Goal: Task Accomplishment & Management: Use online tool/utility

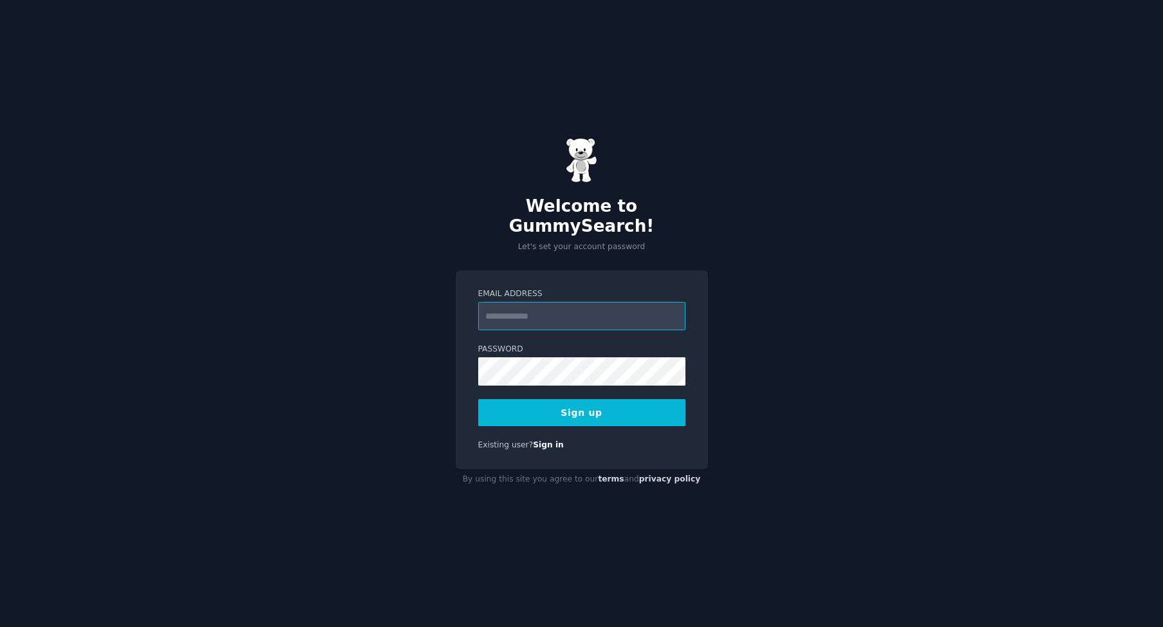
type input "**********"
click at [390, 459] on div "**********" at bounding box center [581, 313] width 1163 height 627
click at [526, 406] on button "Sign up" at bounding box center [581, 412] width 207 height 27
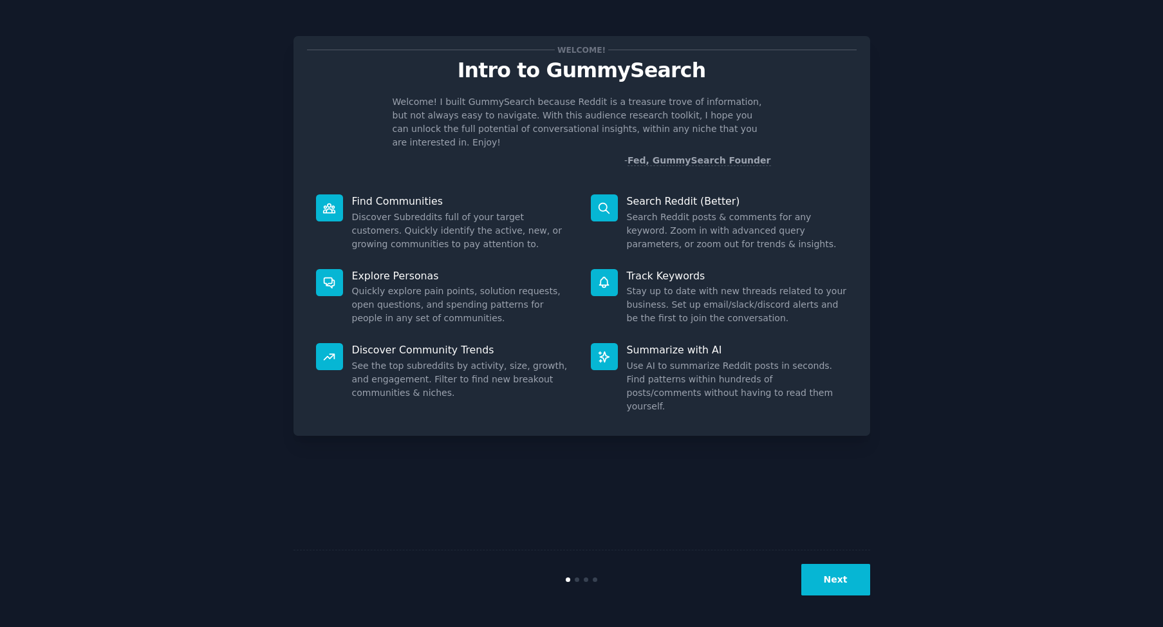
click at [855, 580] on button "Next" at bounding box center [835, 580] width 69 height 32
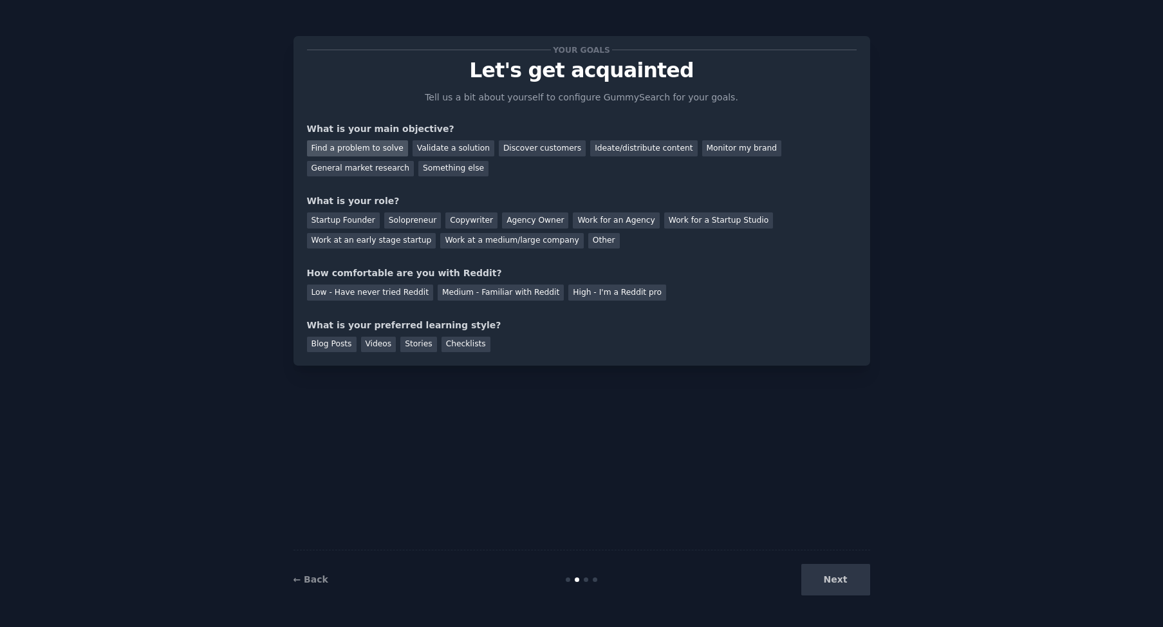
click at [374, 151] on div "Find a problem to solve" at bounding box center [357, 148] width 101 height 16
click at [815, 580] on div "Next" at bounding box center [773, 580] width 192 height 32
click at [450, 150] on div "Validate a solution" at bounding box center [453, 148] width 82 height 16
click at [367, 150] on div "Find a problem to solve" at bounding box center [357, 148] width 101 height 16
click at [861, 578] on div "Next" at bounding box center [773, 580] width 192 height 32
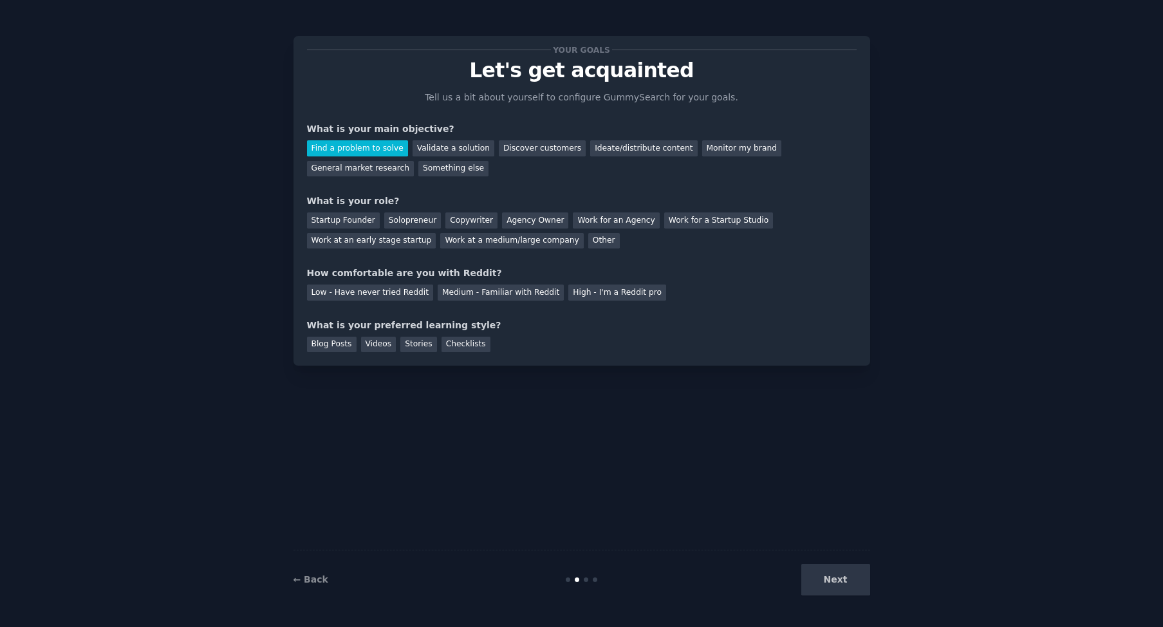
click at [838, 580] on div "Next" at bounding box center [773, 580] width 192 height 32
click at [583, 288] on div "High - I'm a Reddit pro" at bounding box center [617, 292] width 98 height 16
click at [503, 291] on div "Medium - Familiar with Reddit" at bounding box center [500, 292] width 126 height 16
click at [363, 219] on div "Startup Founder" at bounding box center [343, 220] width 73 height 16
click at [374, 342] on div "Videos" at bounding box center [378, 344] width 35 height 16
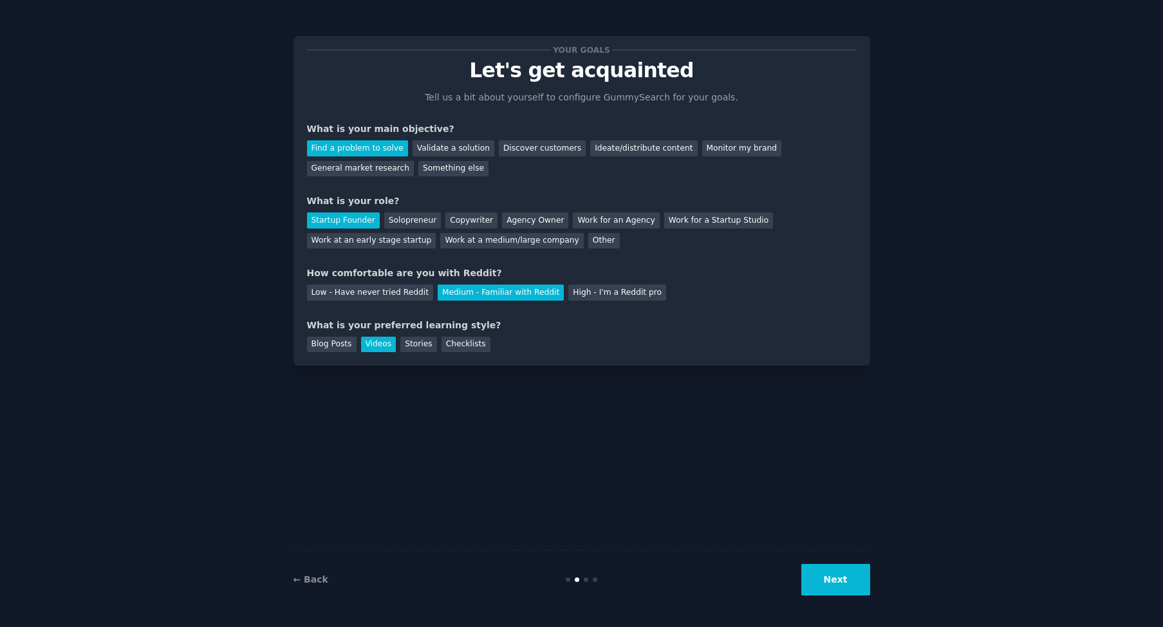
click at [842, 584] on button "Next" at bounding box center [835, 580] width 69 height 32
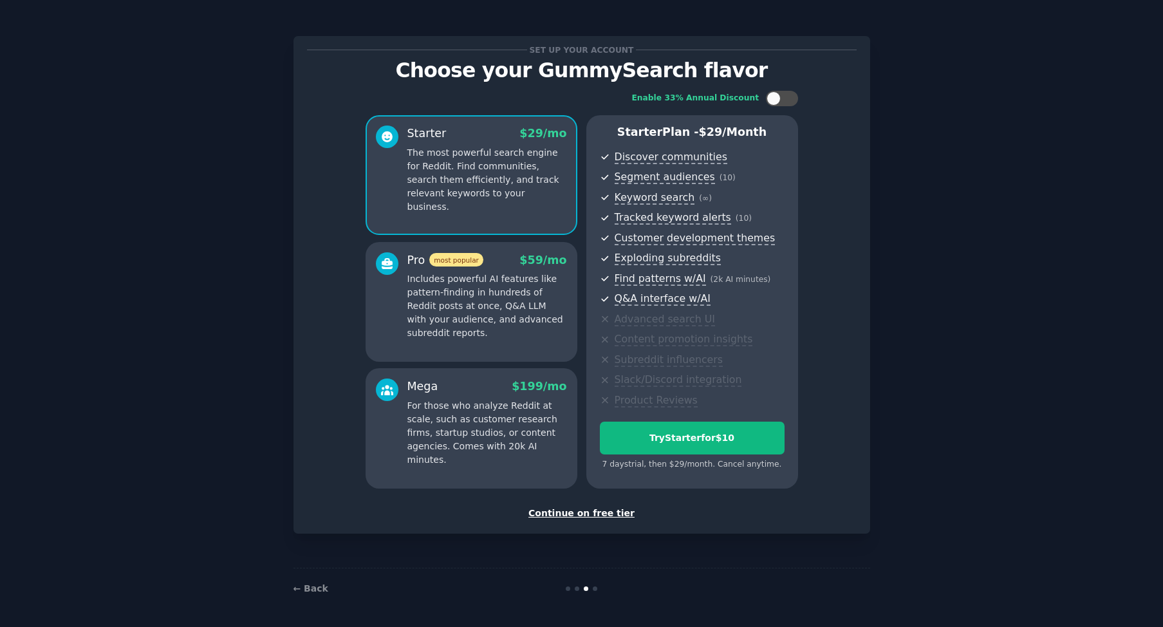
click at [599, 508] on div "Continue on free tier" at bounding box center [581, 513] width 549 height 14
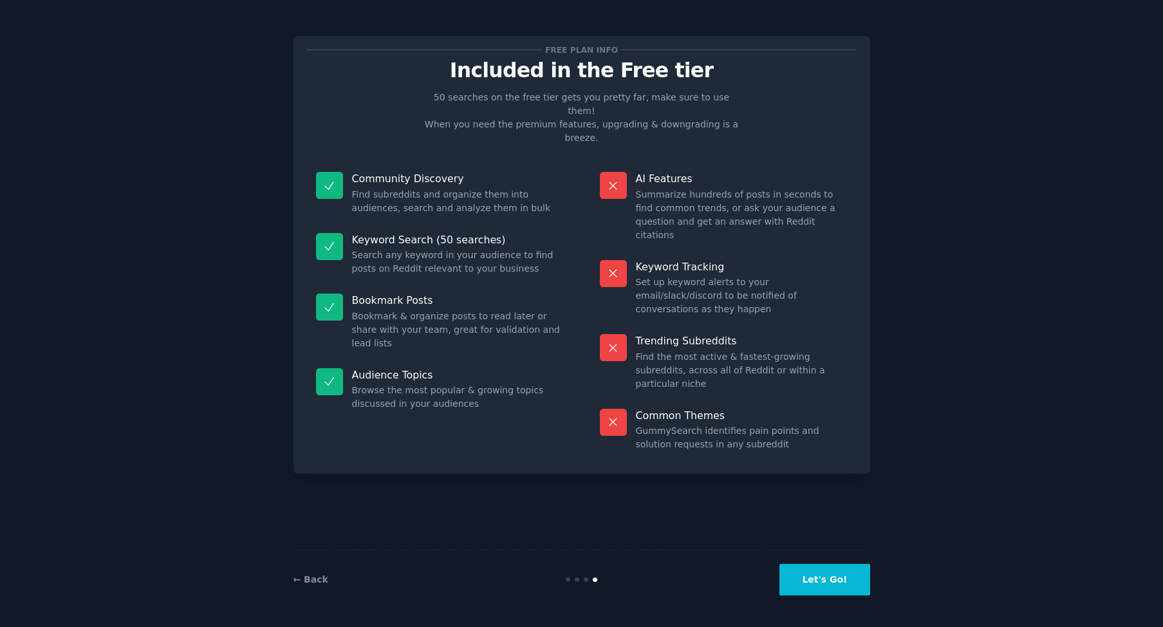
click at [814, 578] on button "Let's Go!" at bounding box center [824, 580] width 90 height 32
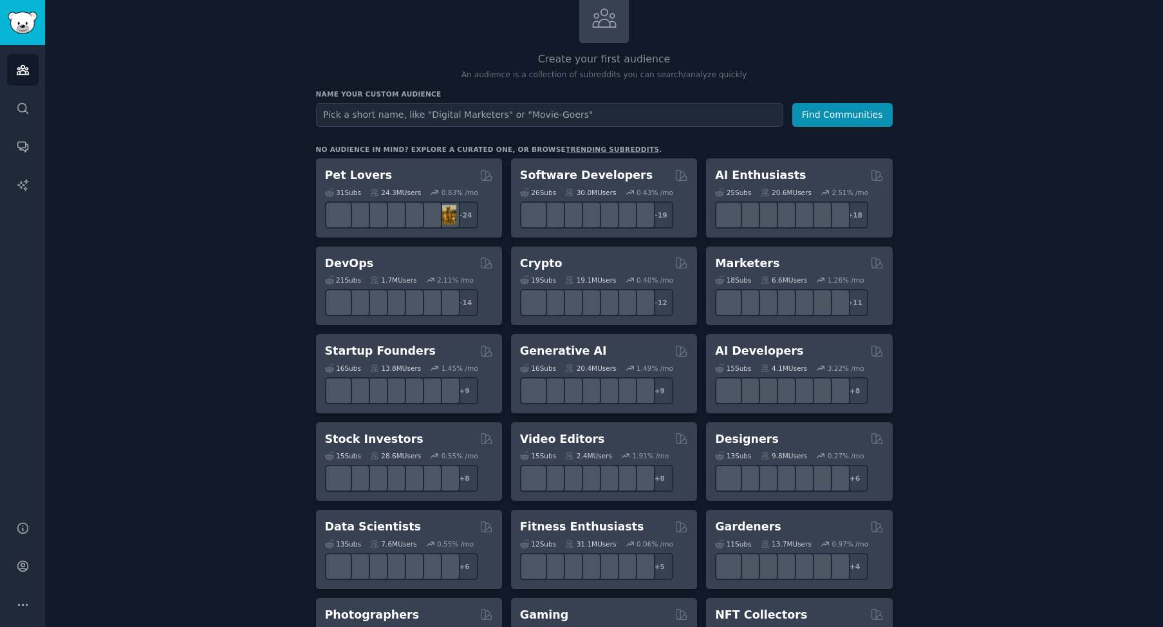
scroll to position [93, 0]
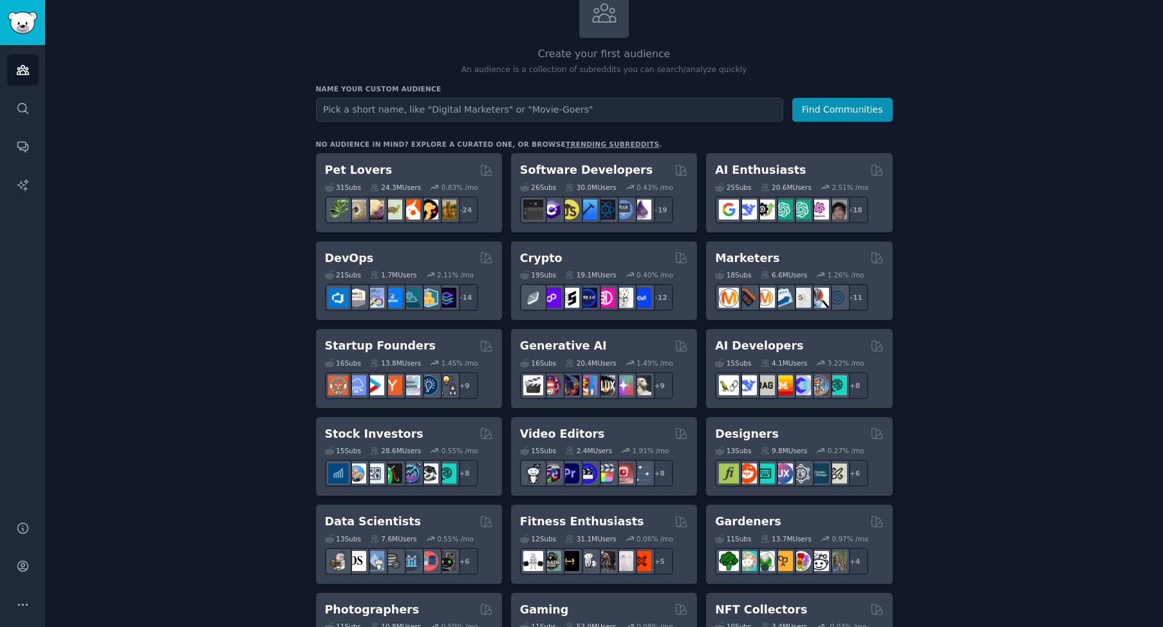
click at [358, 106] on input "text" at bounding box center [549, 110] width 467 height 24
type input "qa"
click at [842, 108] on button "Find Communities" at bounding box center [842, 110] width 100 height 24
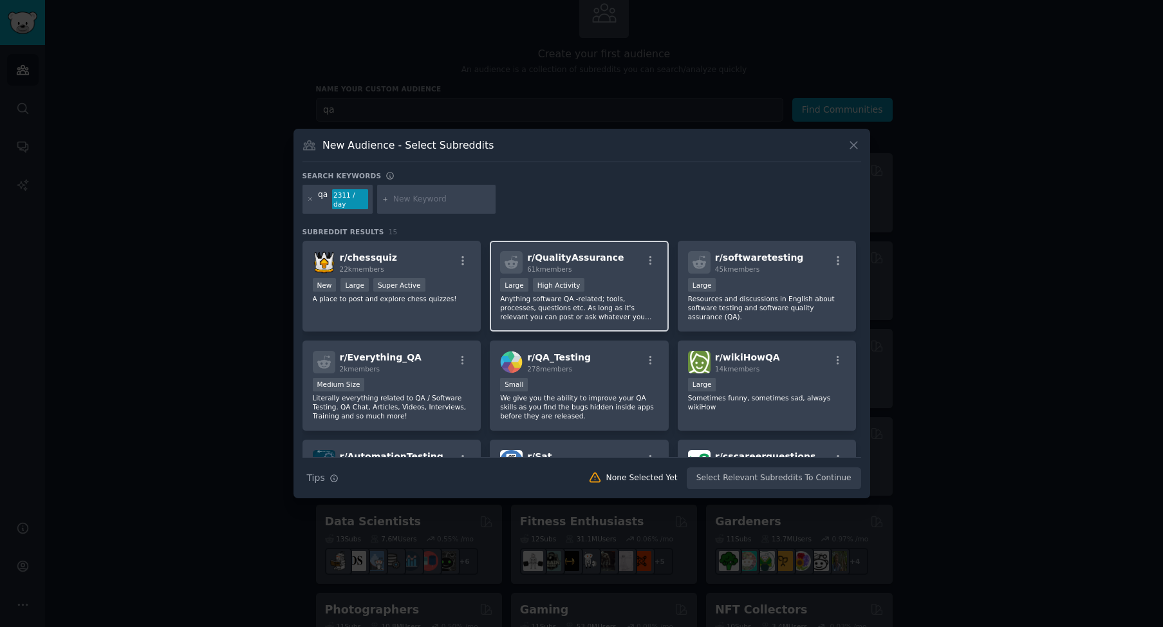
click at [614, 257] on div "r/ QualityAssurance 61k members" at bounding box center [579, 262] width 158 height 23
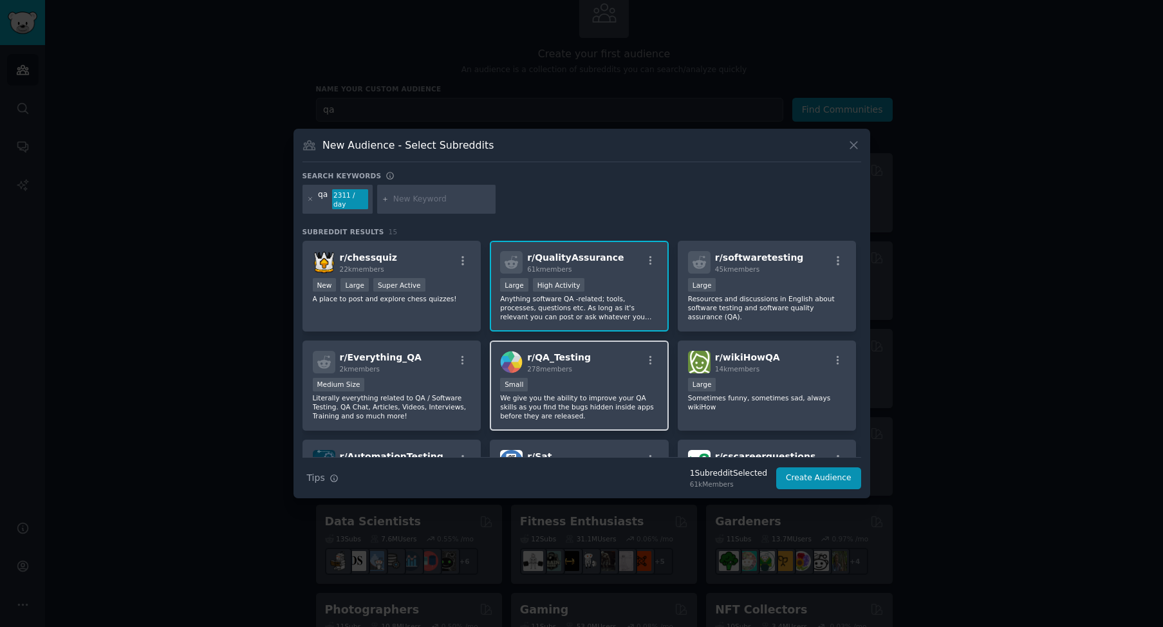
click at [612, 345] on div "r/ QA_Testing 278 members Small We give you the ability to improve your QA skil…" at bounding box center [579, 385] width 179 height 91
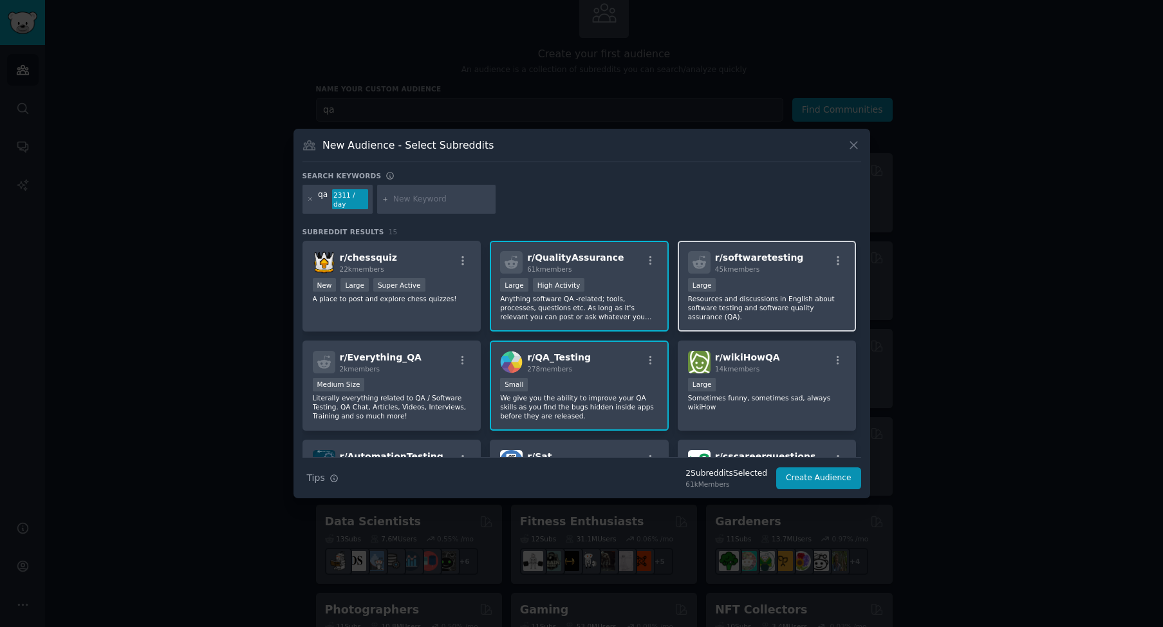
click at [766, 264] on div "45k members" at bounding box center [759, 268] width 89 height 9
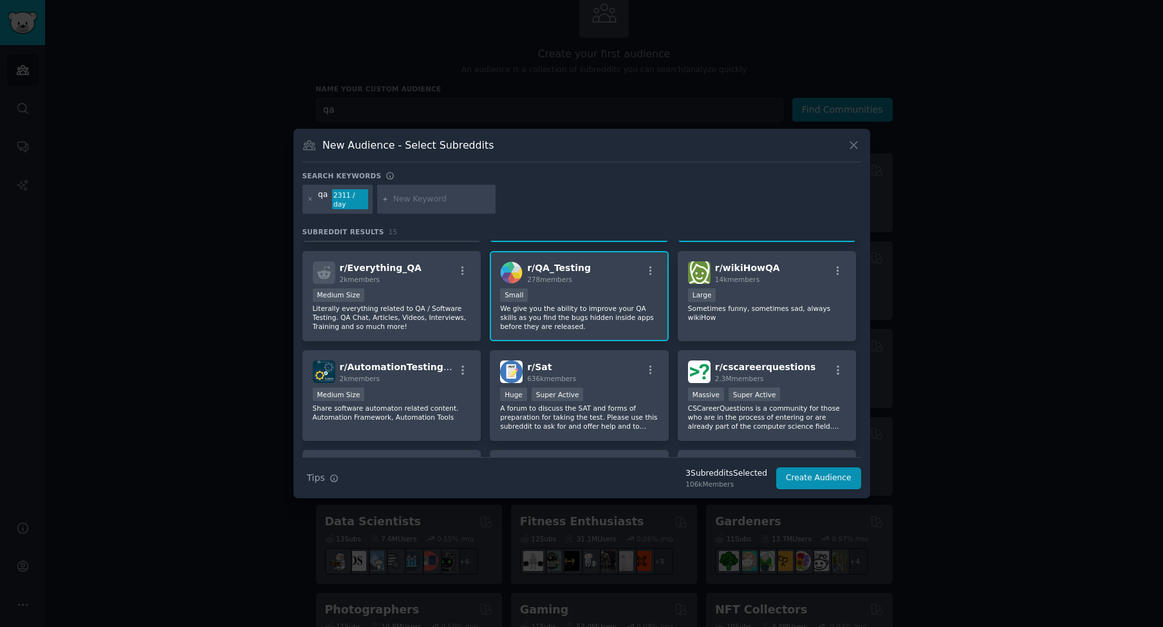
scroll to position [90, 0]
click at [405, 373] on div "2k members" at bounding box center [397, 377] width 115 height 9
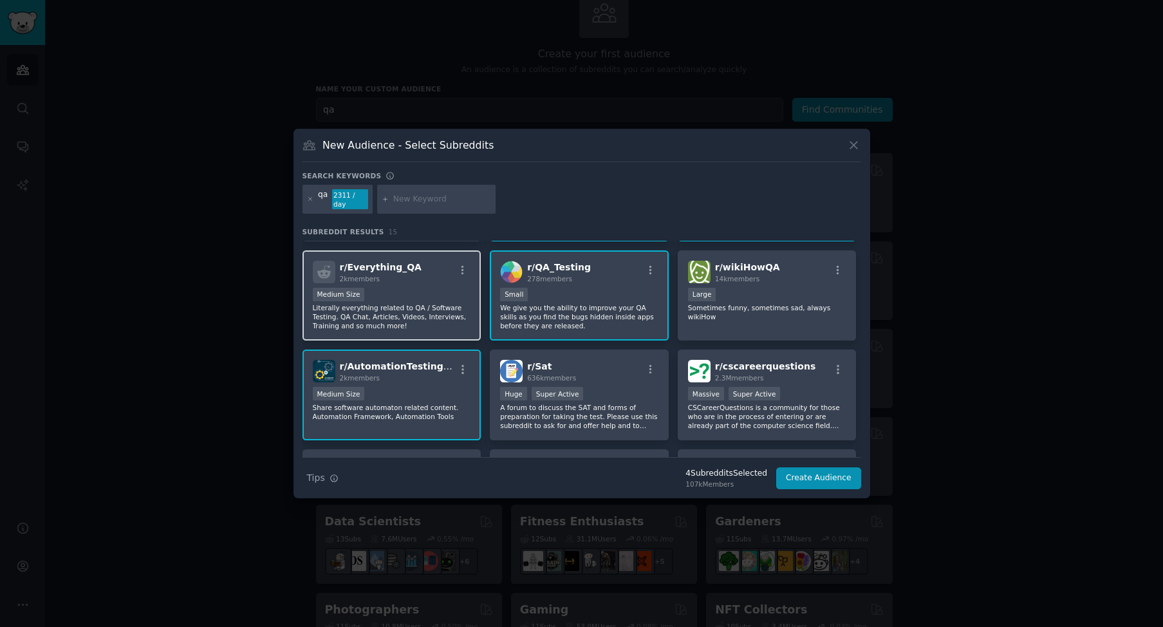
click at [438, 288] on div "Medium Size" at bounding box center [392, 296] width 158 height 16
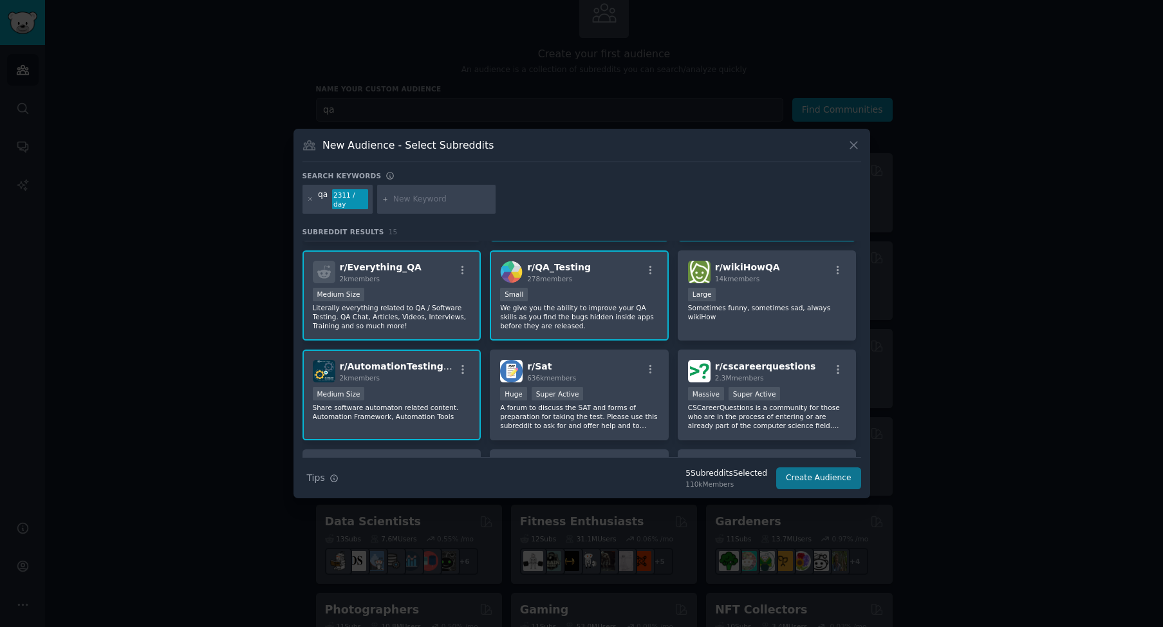
click at [806, 476] on button "Create Audience" at bounding box center [818, 478] width 85 height 22
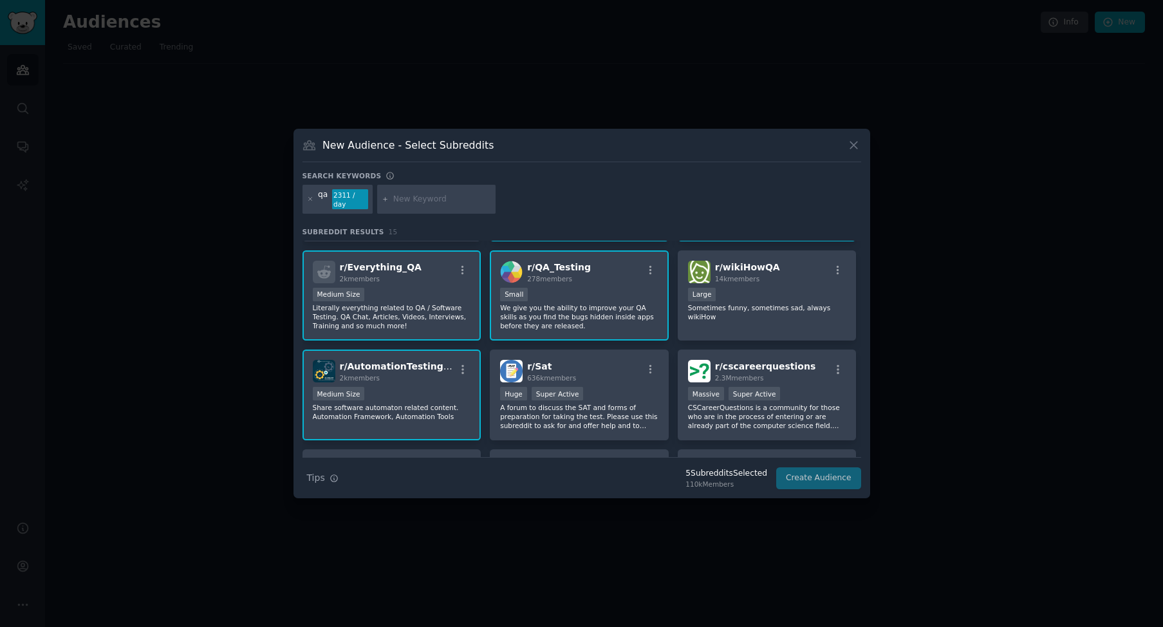
scroll to position [0, 0]
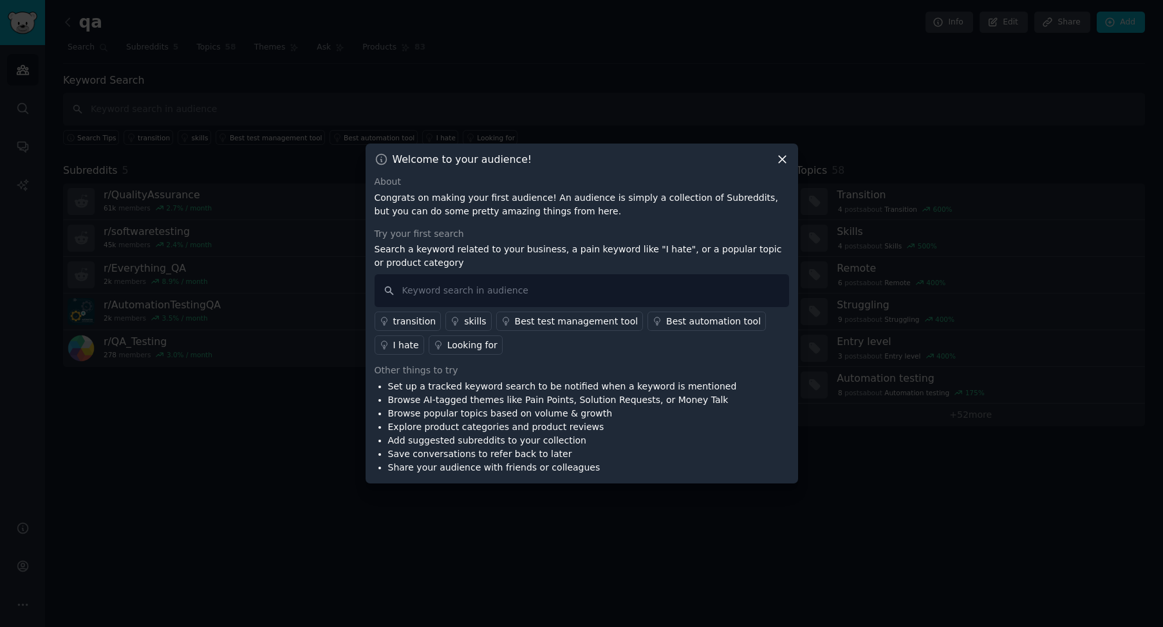
click at [450, 198] on p "Congrats on making your first audience! An audience is simply a collection of S…" at bounding box center [581, 204] width 414 height 27
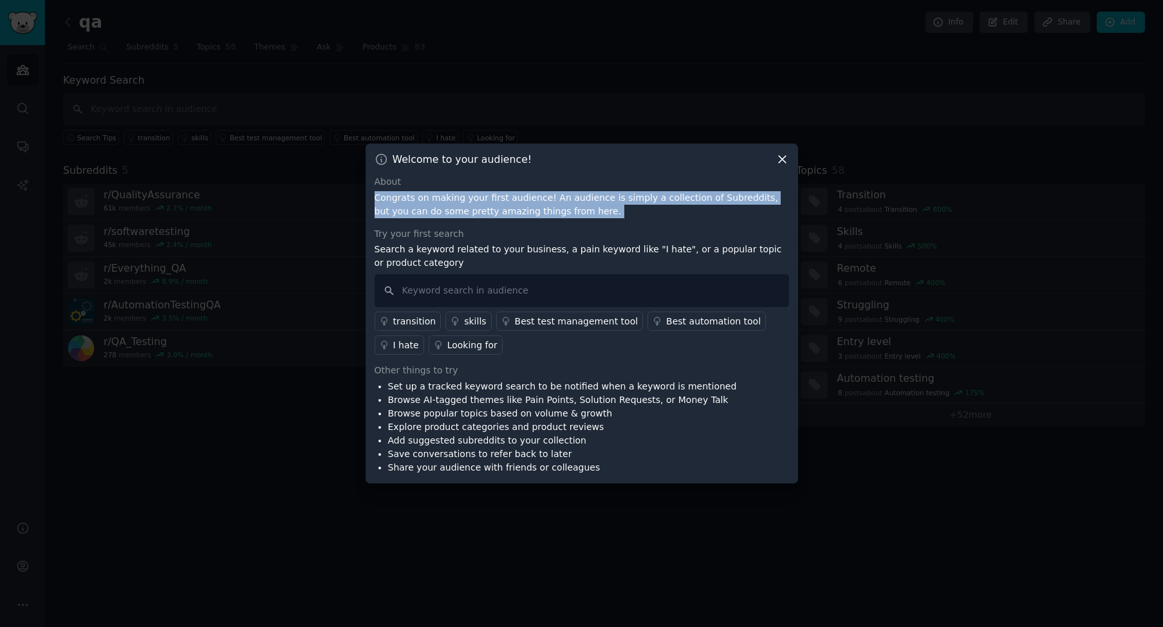
click at [515, 207] on p "Congrats on making your first audience! An audience is simply a collection of S…" at bounding box center [581, 204] width 414 height 27
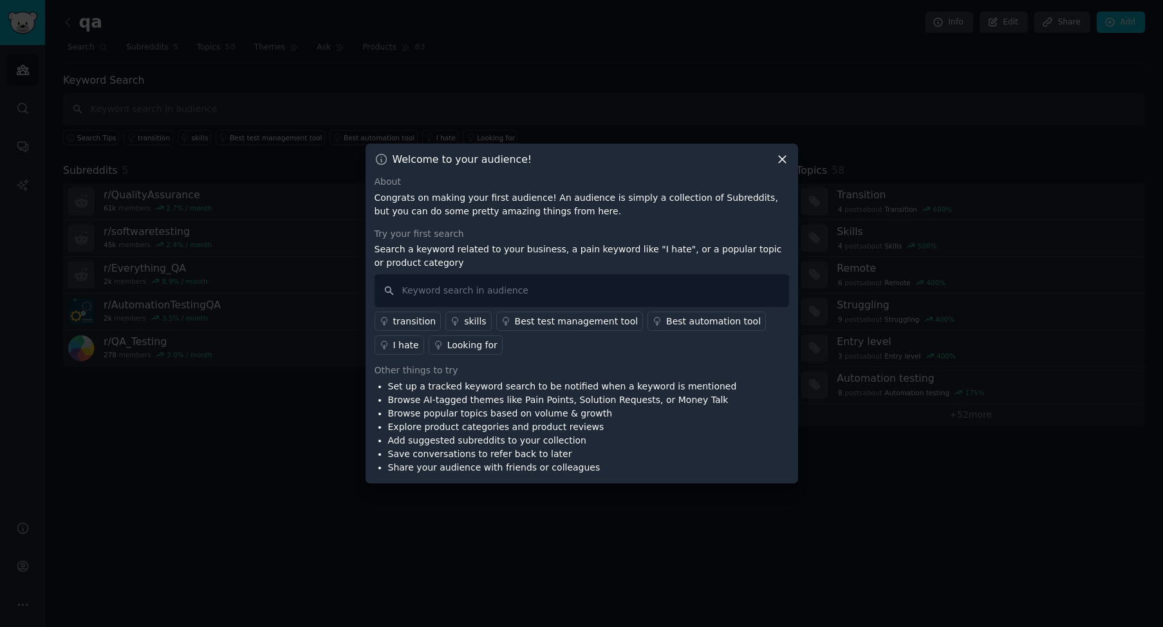
click at [515, 207] on p "Congrats on making your first audience! An audience is simply a collection of S…" at bounding box center [581, 204] width 414 height 27
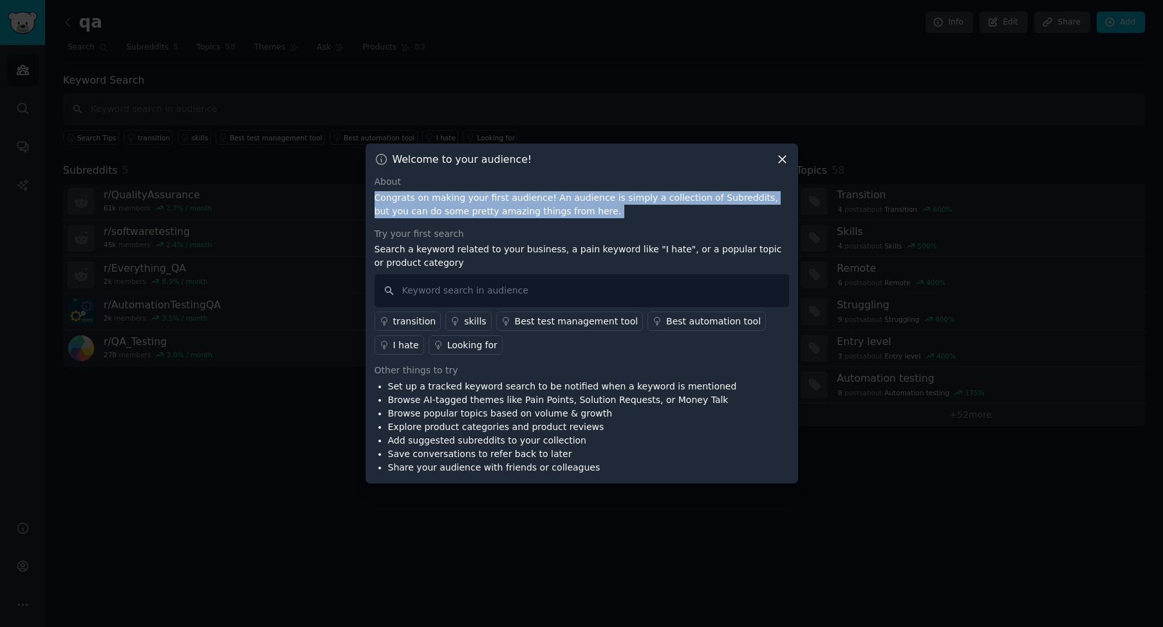
click at [515, 207] on p "Congrats on making your first audience! An audience is simply a collection of S…" at bounding box center [581, 204] width 414 height 27
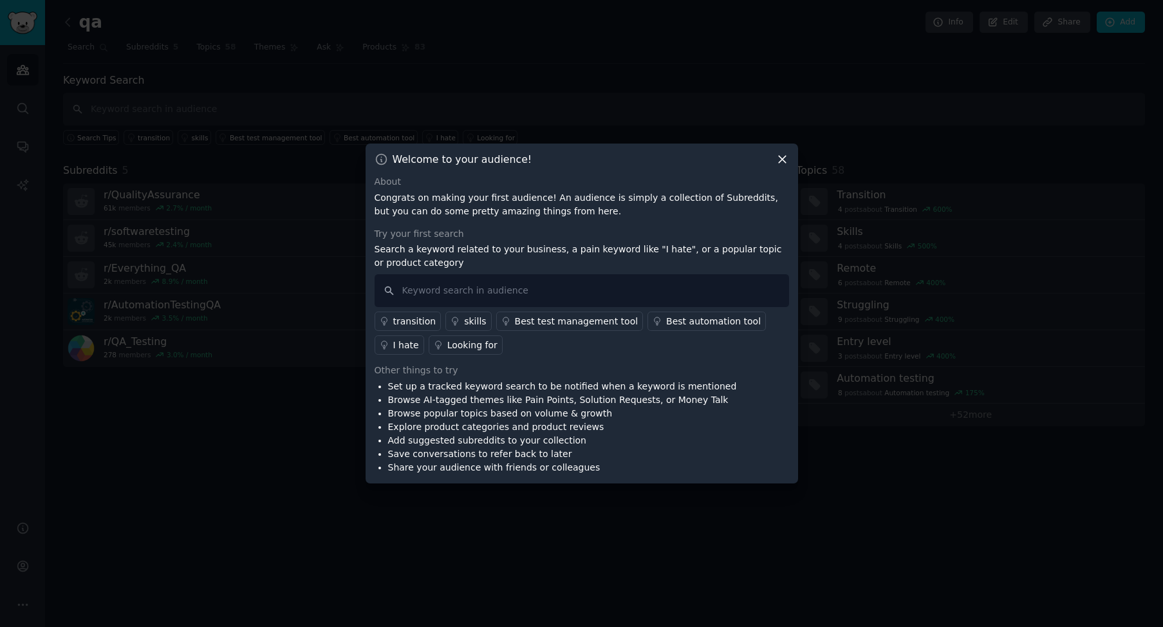
click at [515, 207] on p "Congrats on making your first audience! An audience is simply a collection of S…" at bounding box center [581, 204] width 414 height 27
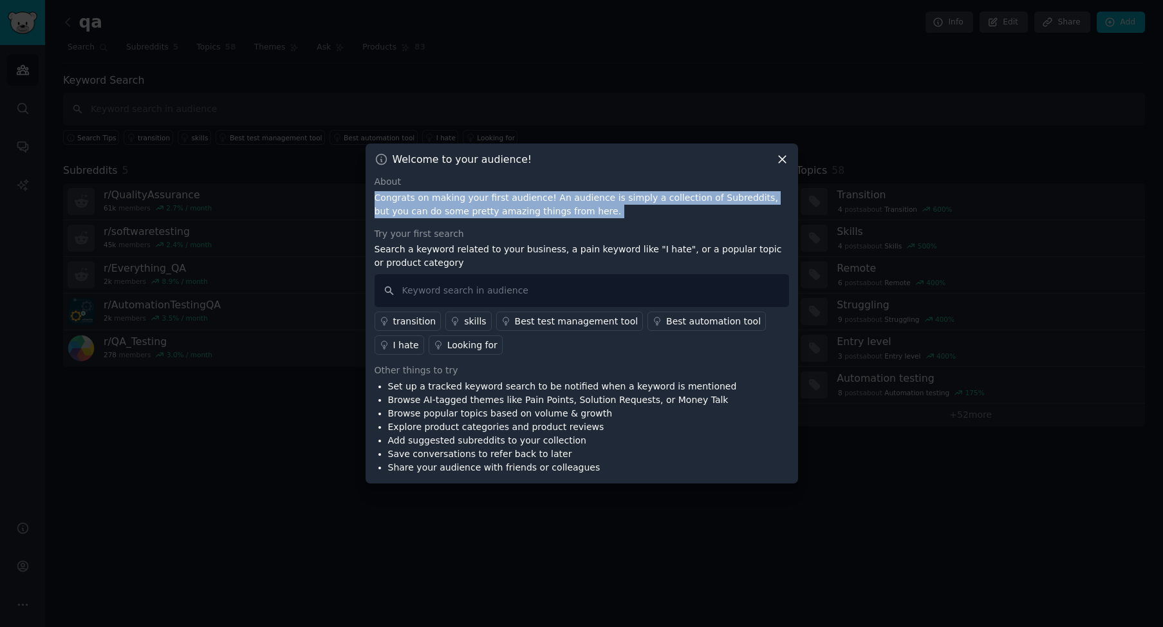
click at [515, 207] on p "Congrats on making your first audience! An audience is simply a collection of S…" at bounding box center [581, 204] width 414 height 27
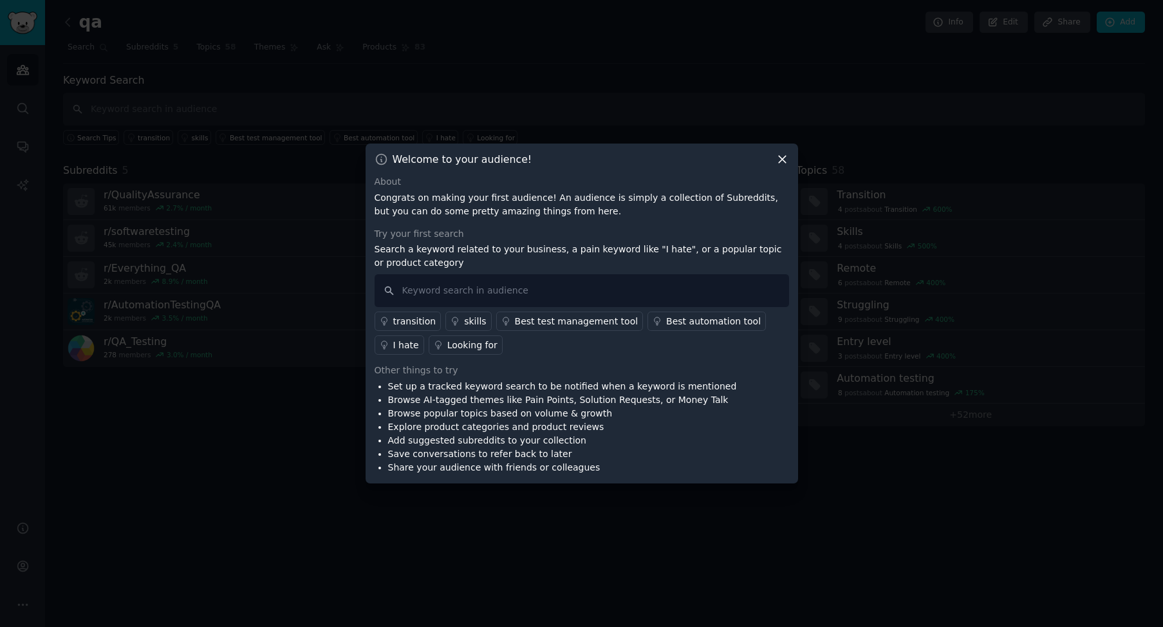
click at [407, 248] on p "Search a keyword related to your business, a pain keyword like "I hate", or a p…" at bounding box center [581, 256] width 414 height 27
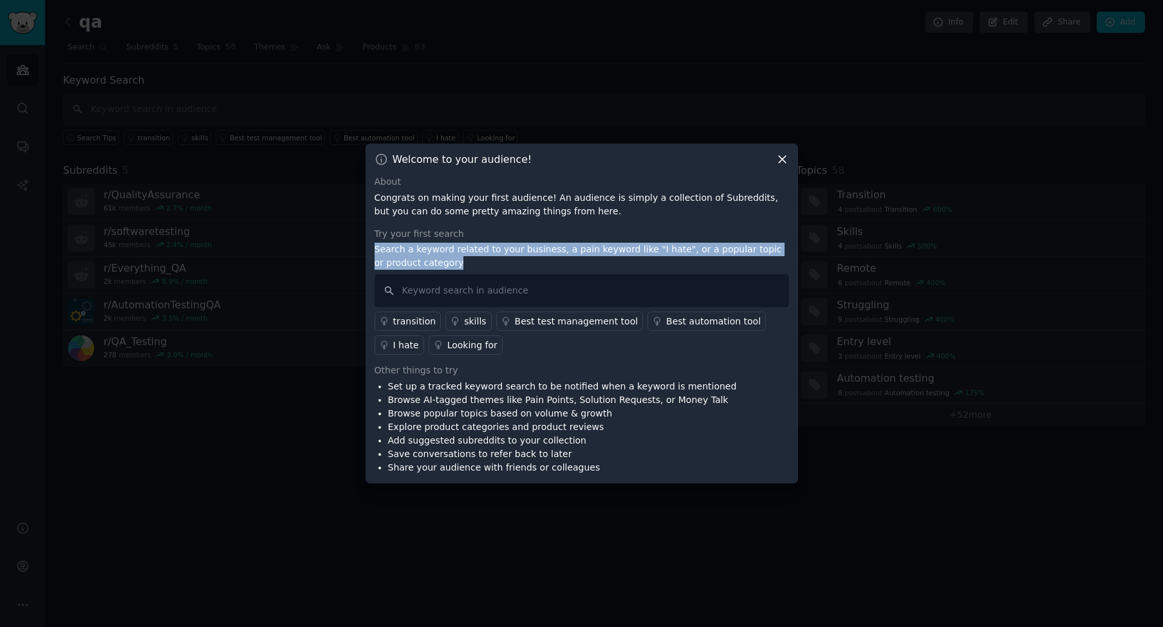
click at [444, 256] on p "Search a keyword related to your business, a pain keyword like "I hate", or a p…" at bounding box center [581, 256] width 414 height 27
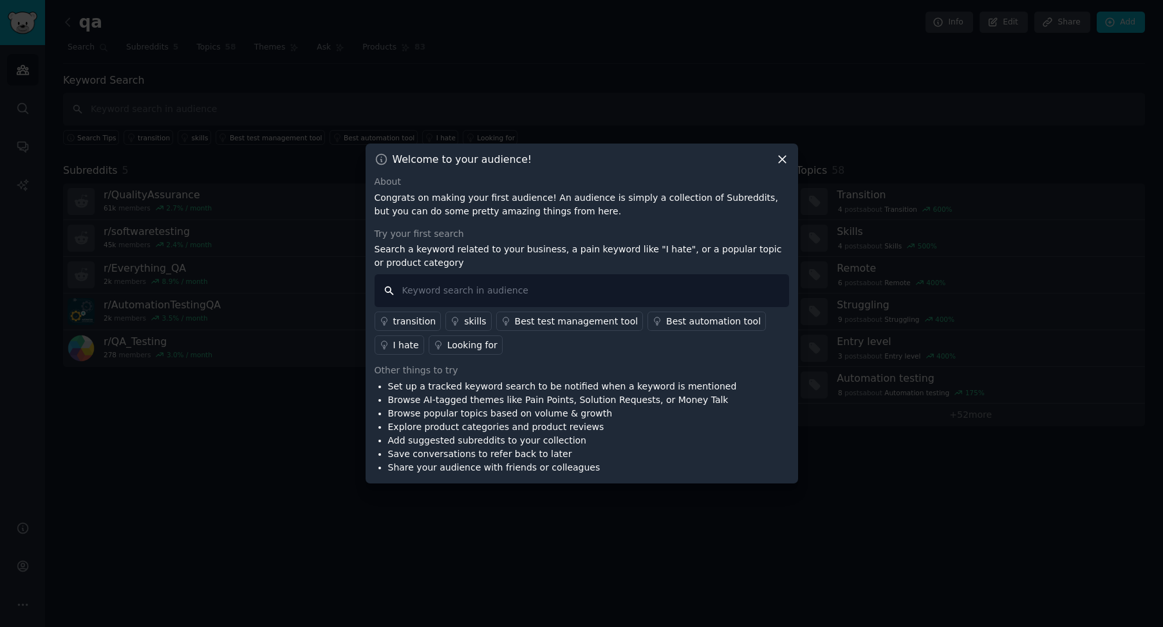
click at [468, 300] on input "text" at bounding box center [581, 290] width 414 height 33
click at [546, 323] on div "Best test management tool" at bounding box center [577, 322] width 124 height 14
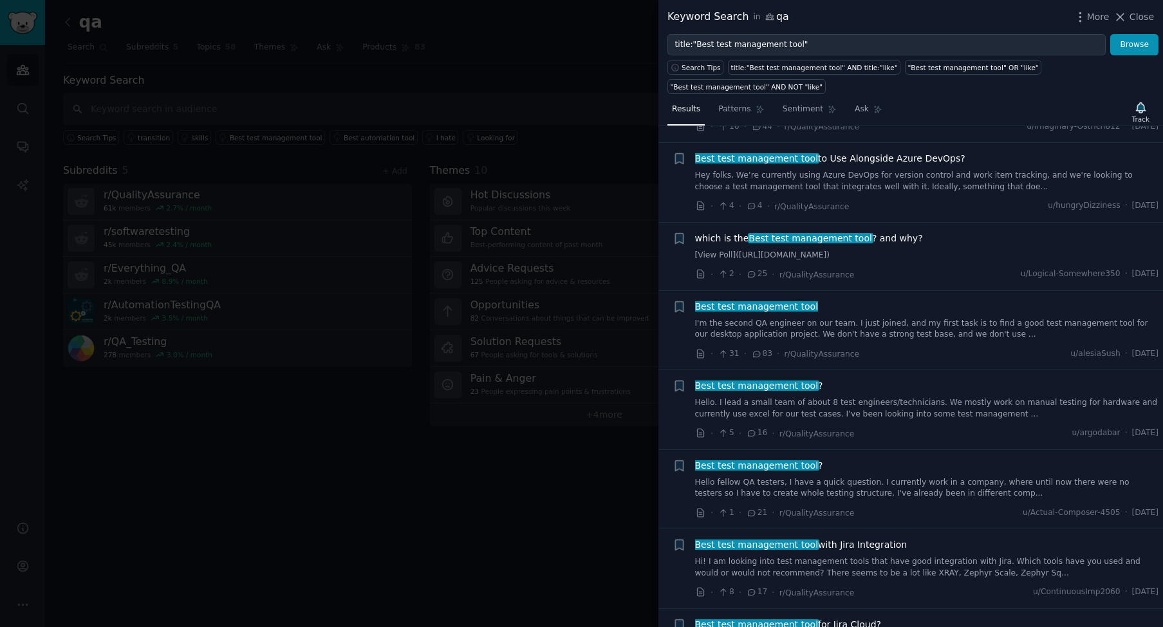
scroll to position [86, 0]
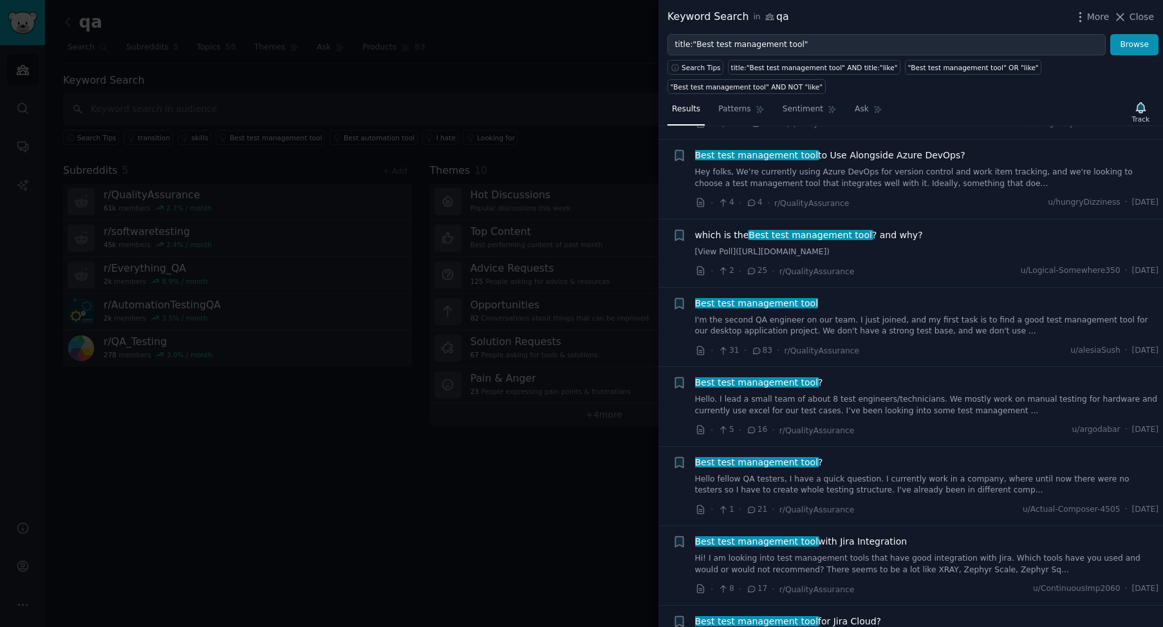
click at [751, 304] on span "Best test management tool" at bounding box center [756, 303] width 125 height 10
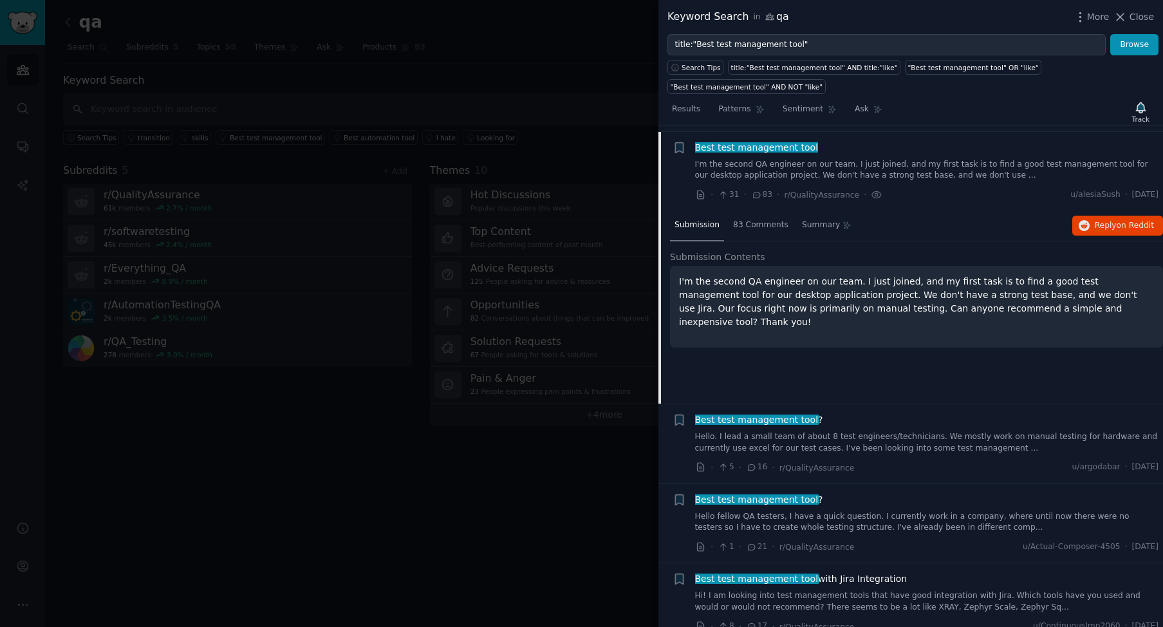
scroll to position [246, 0]
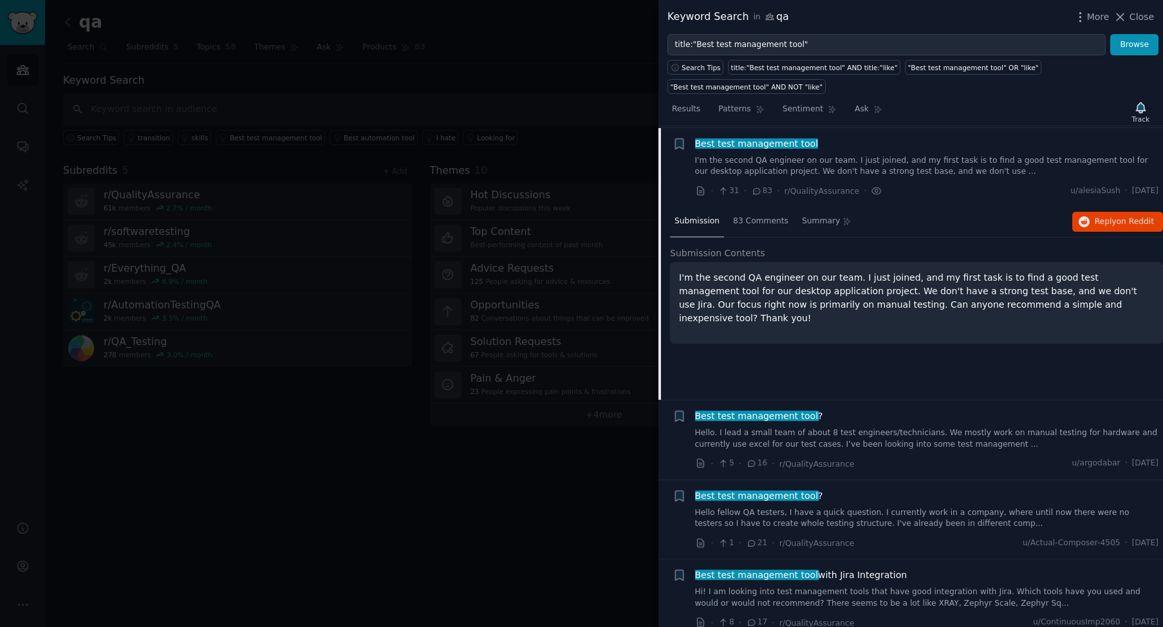
click at [724, 288] on p "I'm the second QA engineer on our team. I just joined, and my first task is to …" at bounding box center [916, 298] width 475 height 54
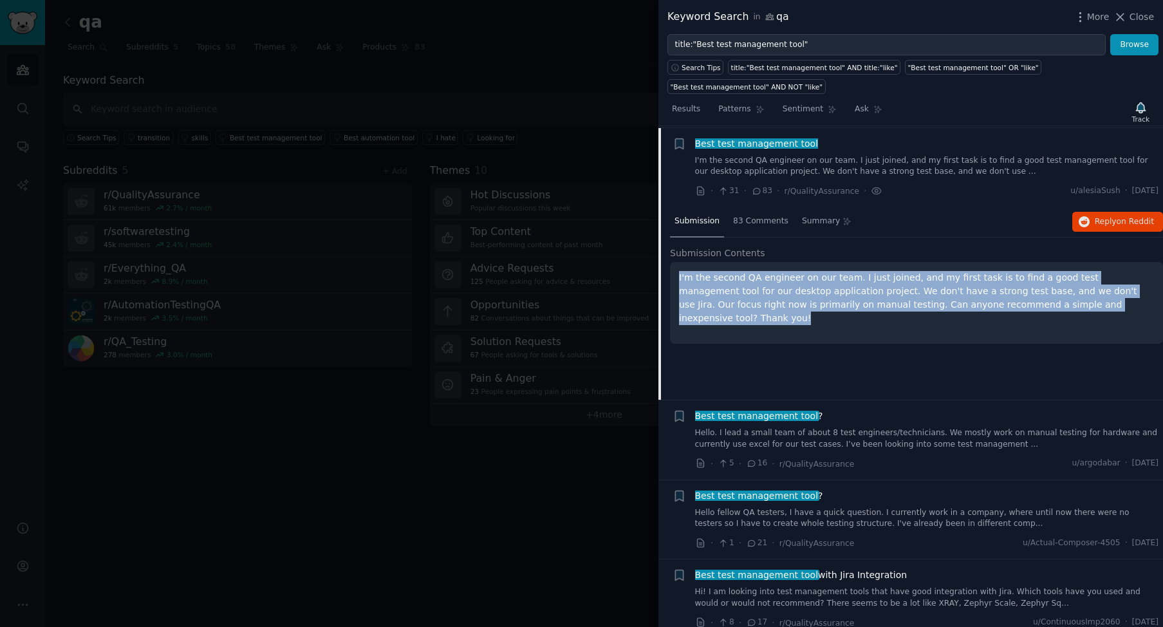
click at [724, 288] on p "I'm the second QA engineer on our team. I just joined, and my first task is to …" at bounding box center [916, 298] width 475 height 54
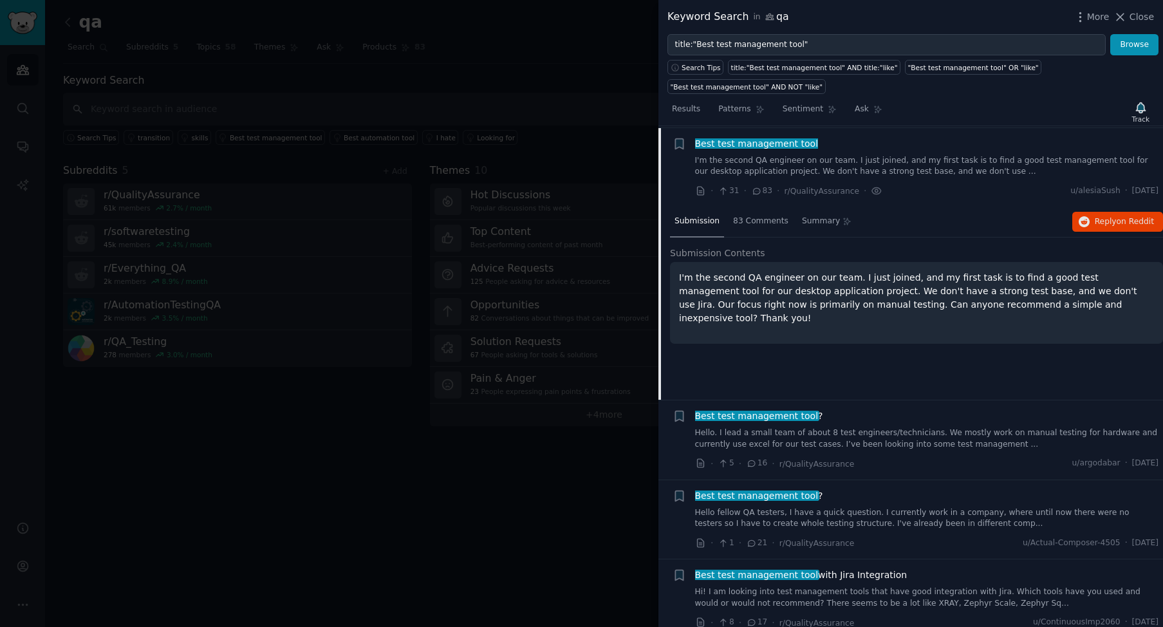
click at [729, 434] on link "Hello. I lead a small team of about 8 test engineers/technicians. We mostly wor…" at bounding box center [927, 438] width 464 height 23
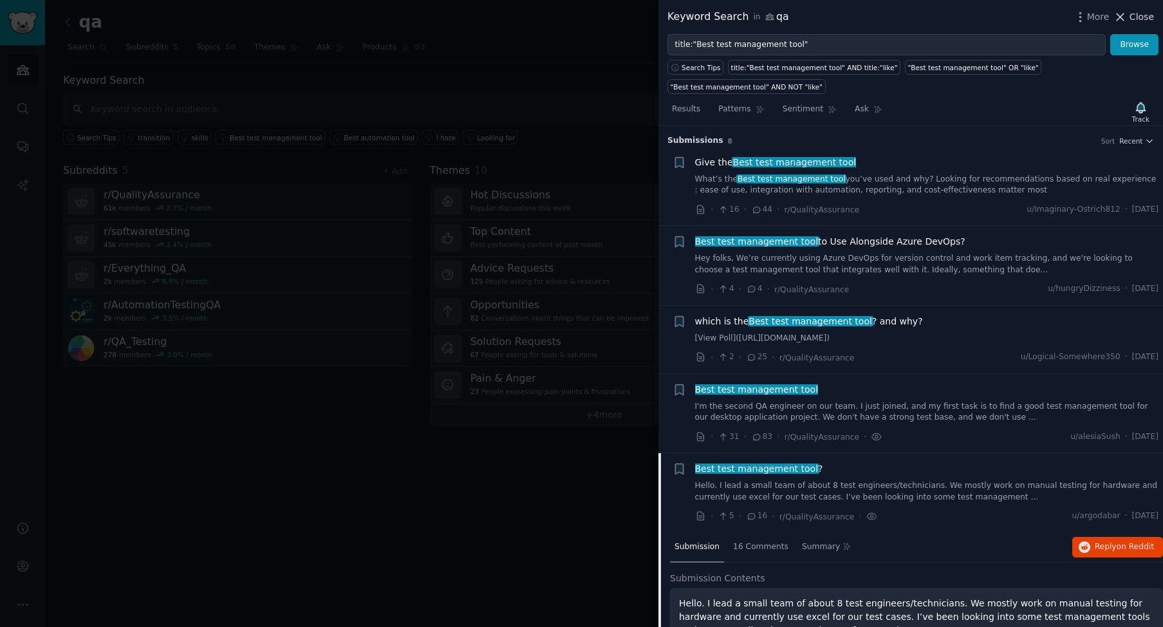
click at [1133, 12] on span "Close" at bounding box center [1141, 17] width 24 height 14
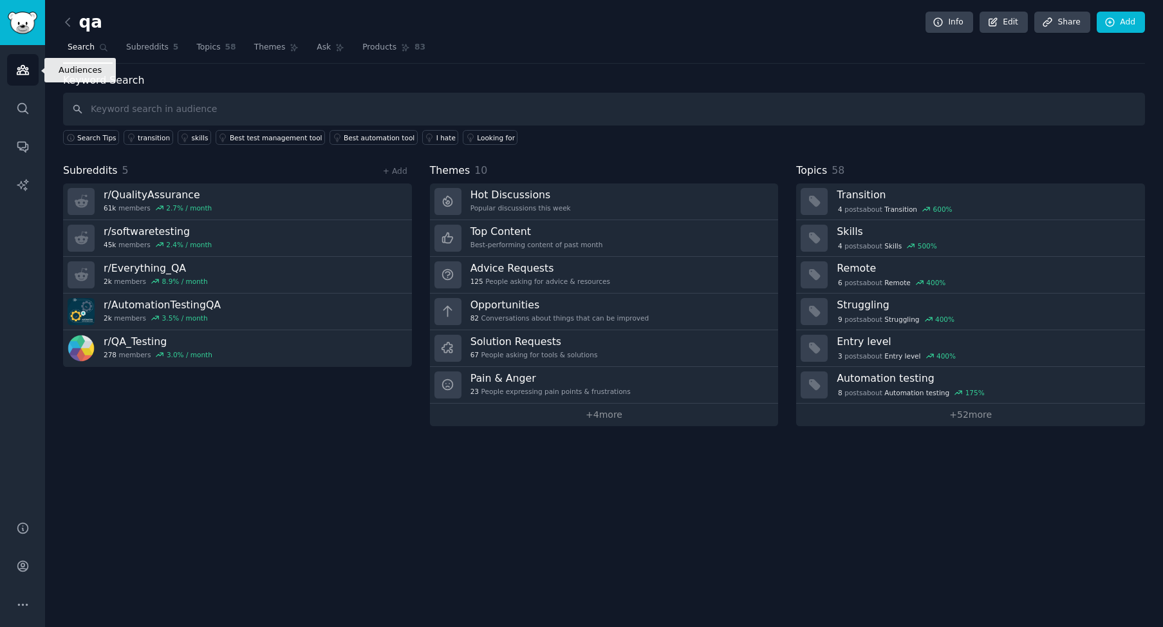
click at [23, 68] on icon "Sidebar" at bounding box center [23, 70] width 12 height 9
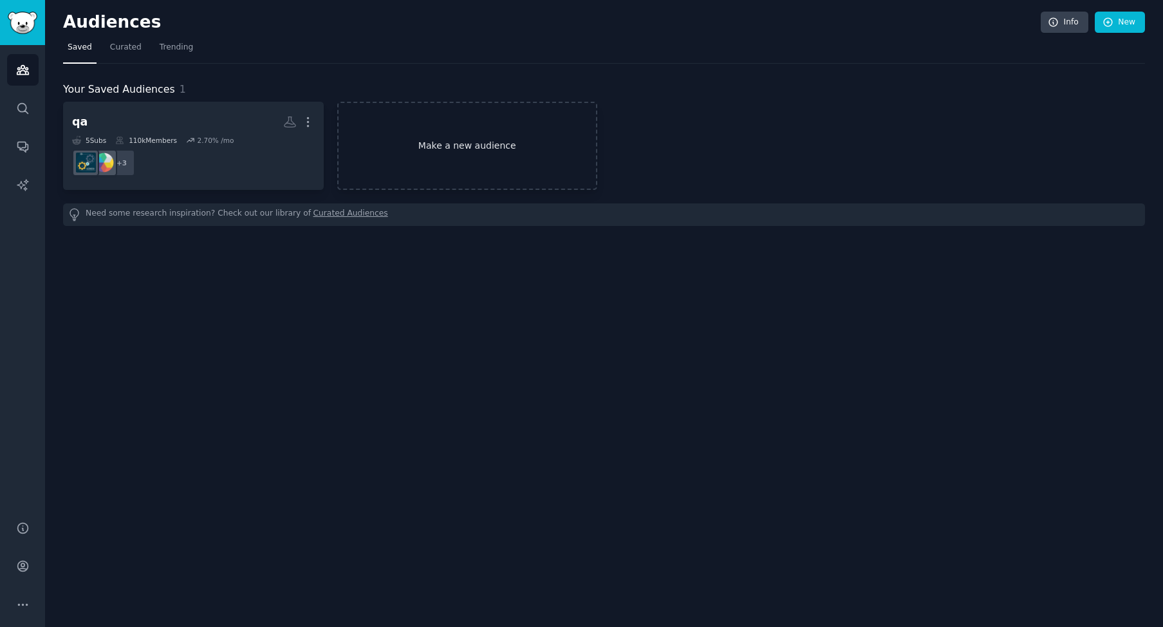
click at [452, 154] on link "Make a new audience" at bounding box center [467, 146] width 261 height 88
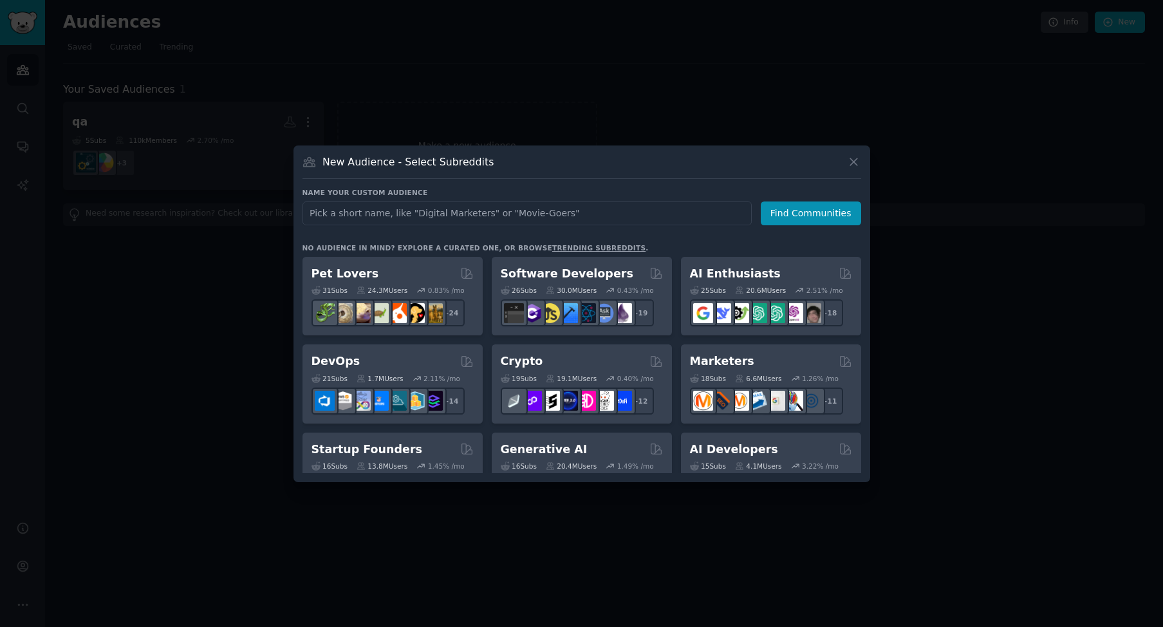
click at [448, 209] on input "text" at bounding box center [526, 213] width 449 height 24
type input "ai girlfriend"
click at [813, 213] on button "Find Communities" at bounding box center [810, 213] width 100 height 24
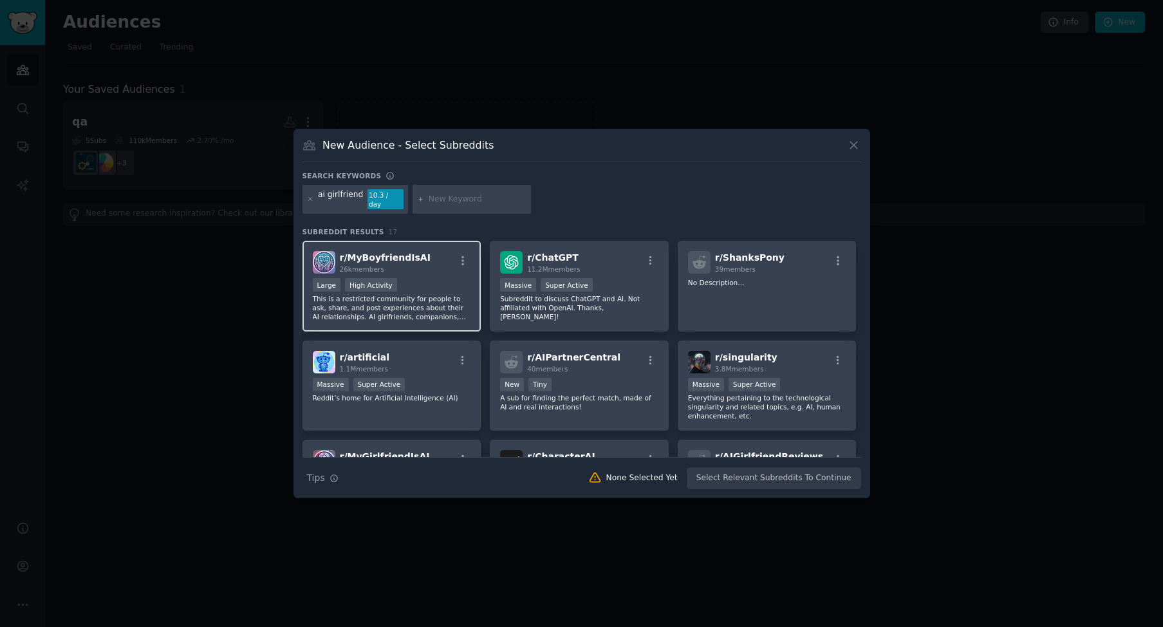
click at [436, 278] on div "Large High Activity" at bounding box center [392, 286] width 158 height 16
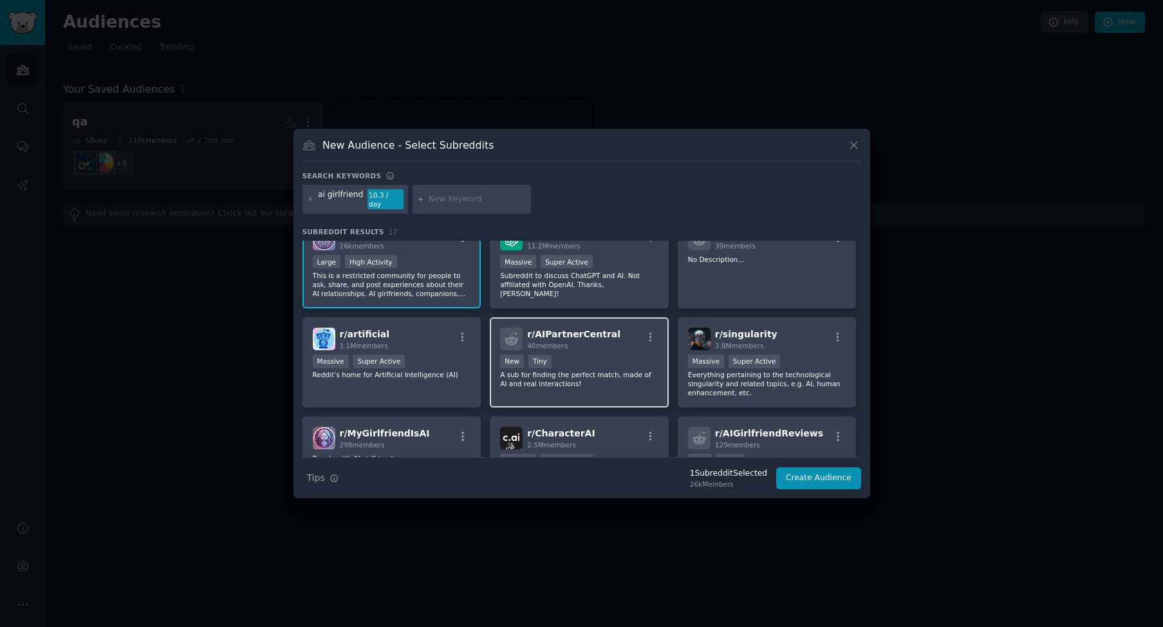
scroll to position [27, 0]
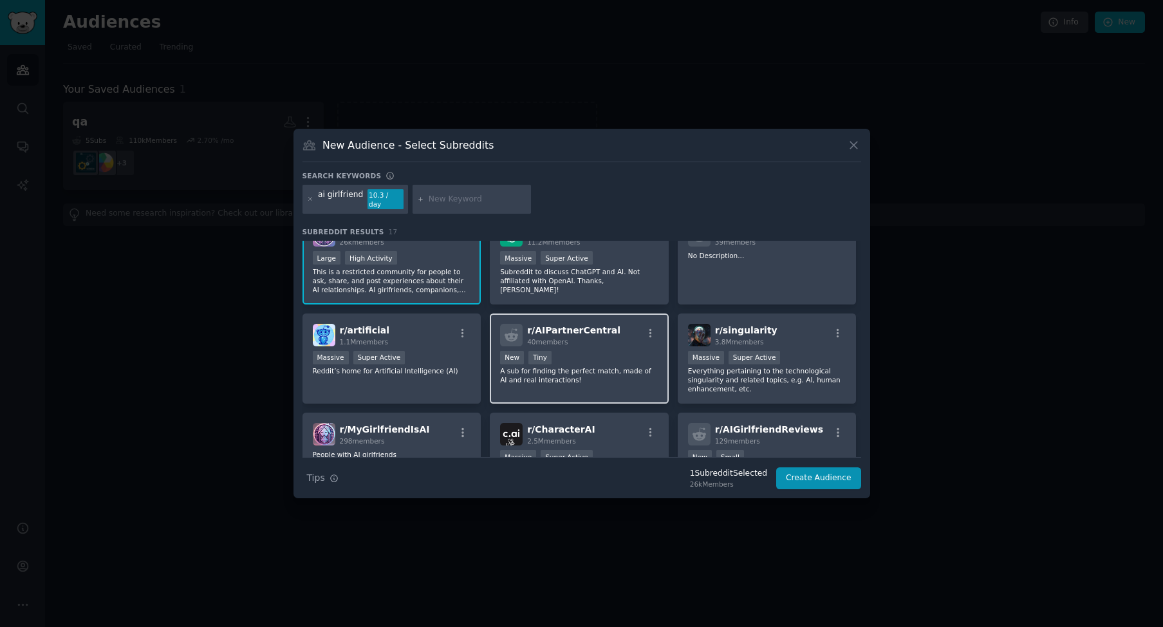
click at [611, 353] on div "Established within past year New Tiny" at bounding box center [579, 359] width 158 height 16
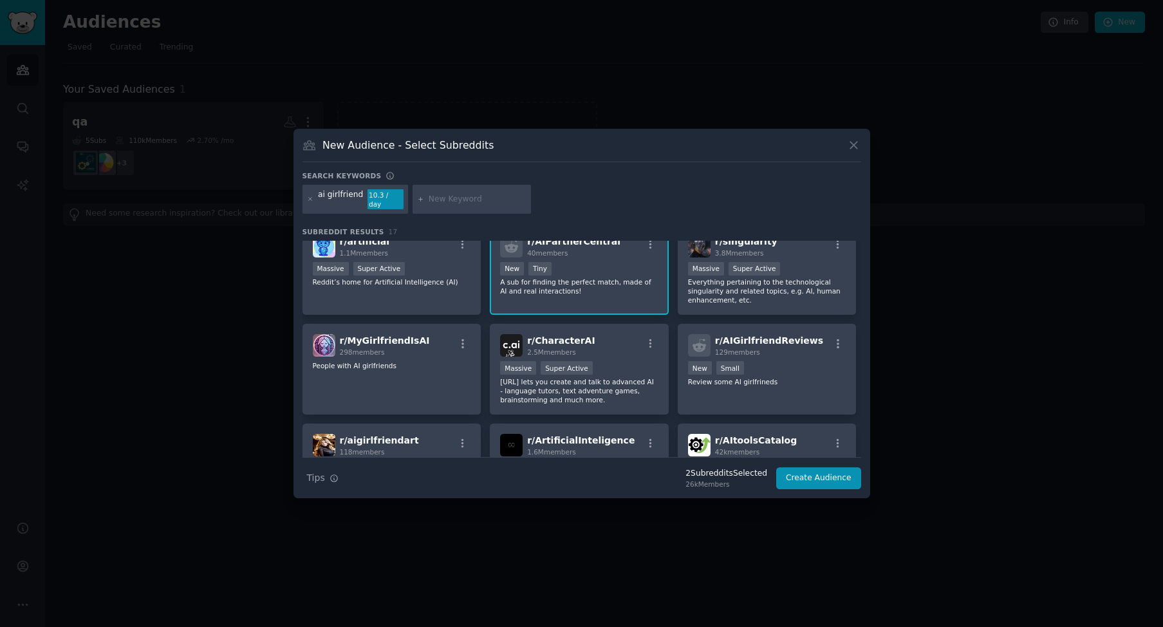
scroll to position [119, 0]
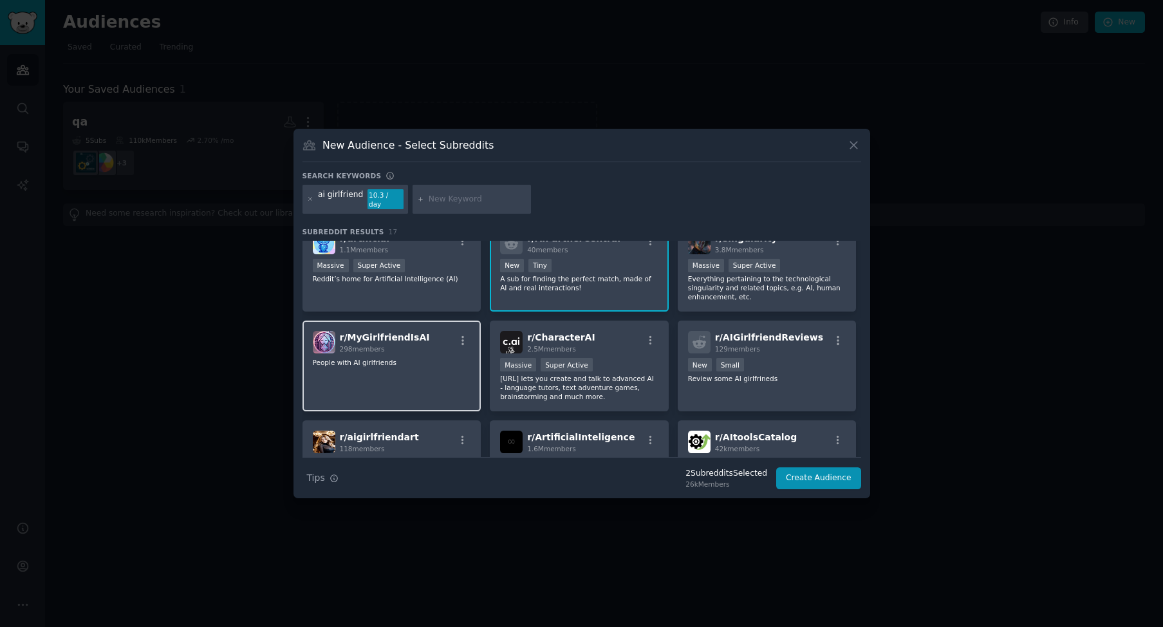
click at [428, 371] on div "r/ MyGirlfriendIsAI 298 members People with AI girlfriends" at bounding box center [391, 365] width 179 height 91
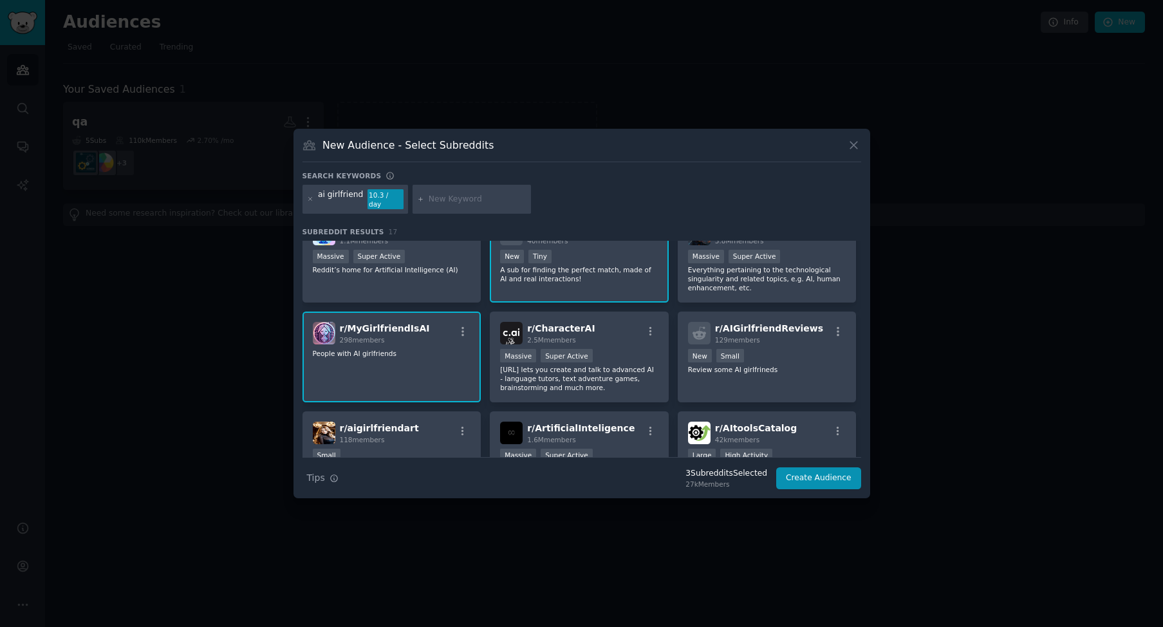
scroll to position [136, 0]
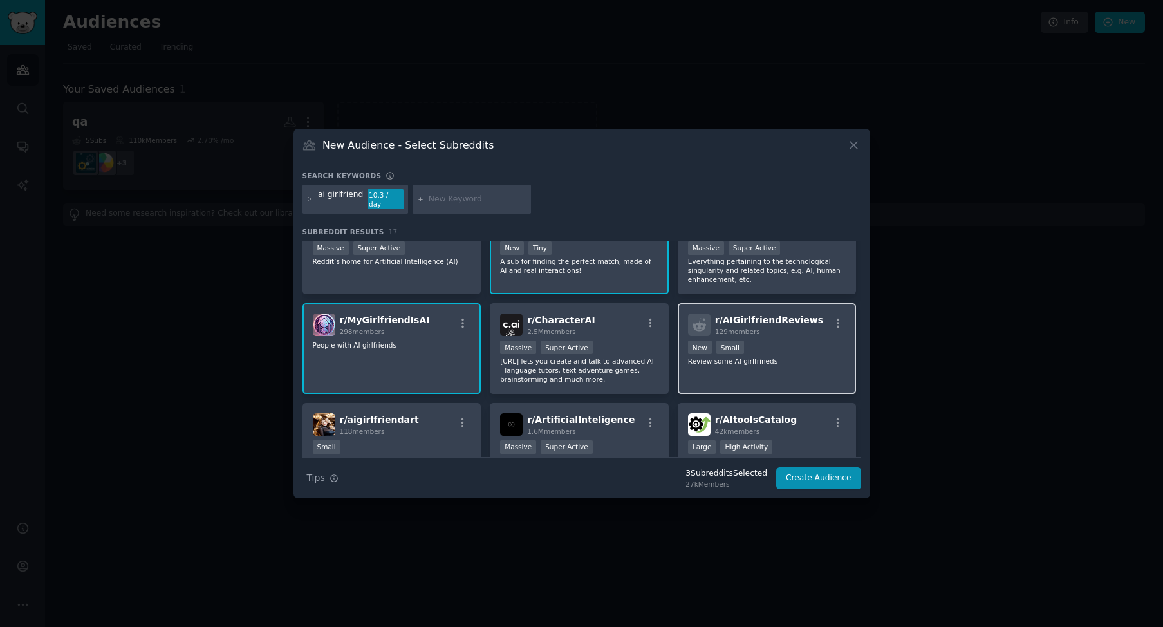
click at [769, 346] on div "Established within past year New Small" at bounding box center [767, 348] width 158 height 16
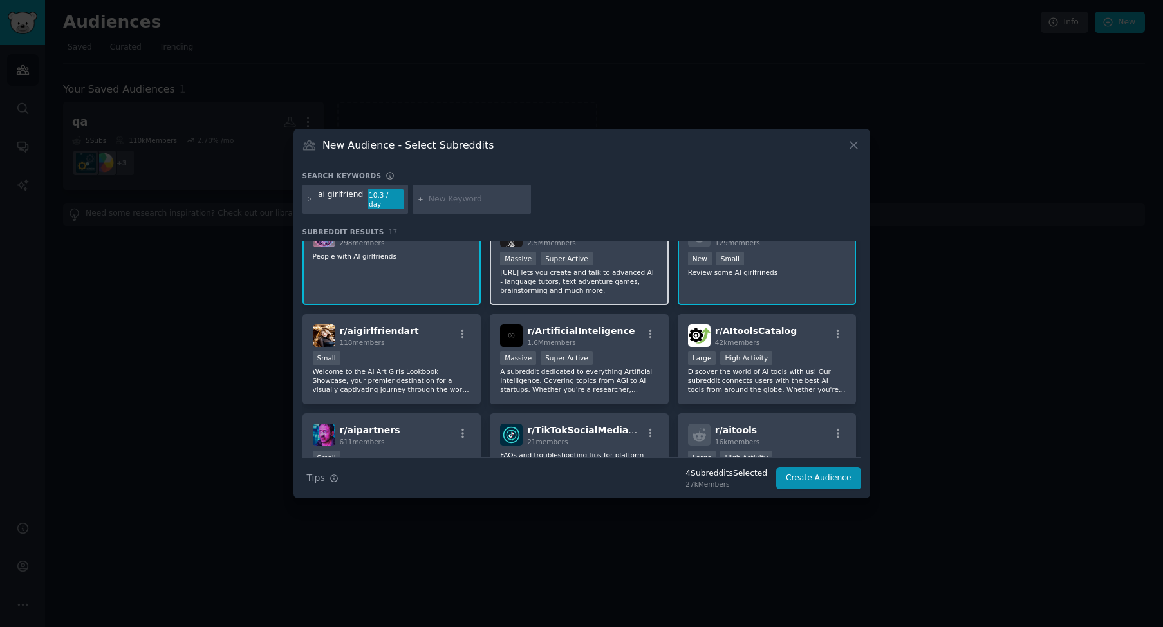
scroll to position [228, 0]
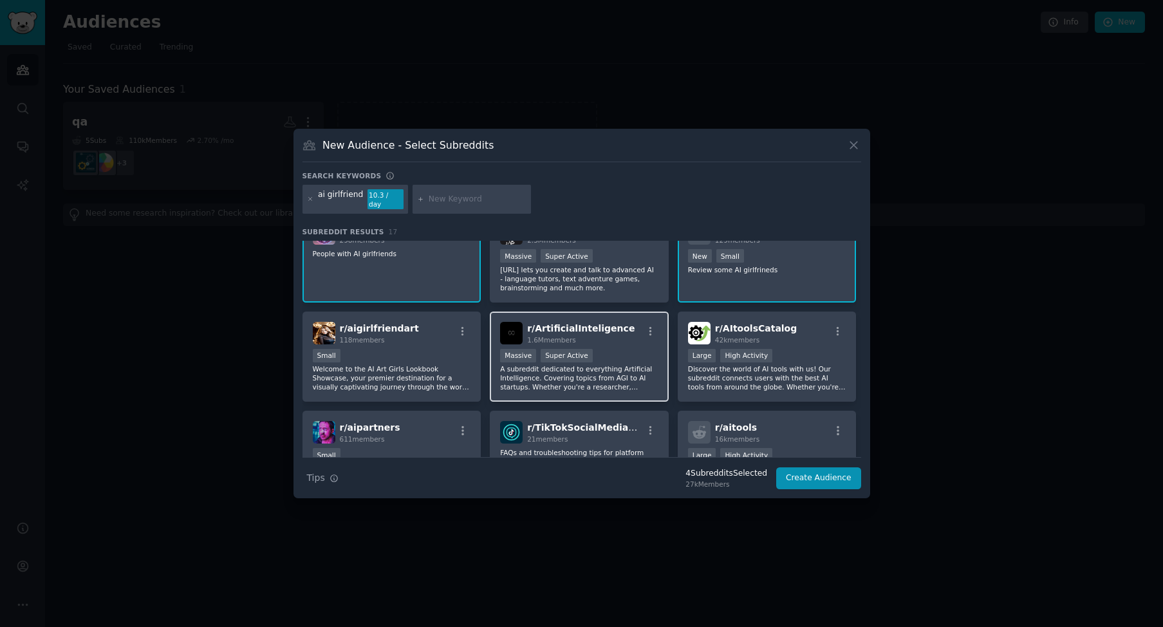
click at [640, 351] on div "1,000,000+ members Massive Super Active" at bounding box center [579, 357] width 158 height 16
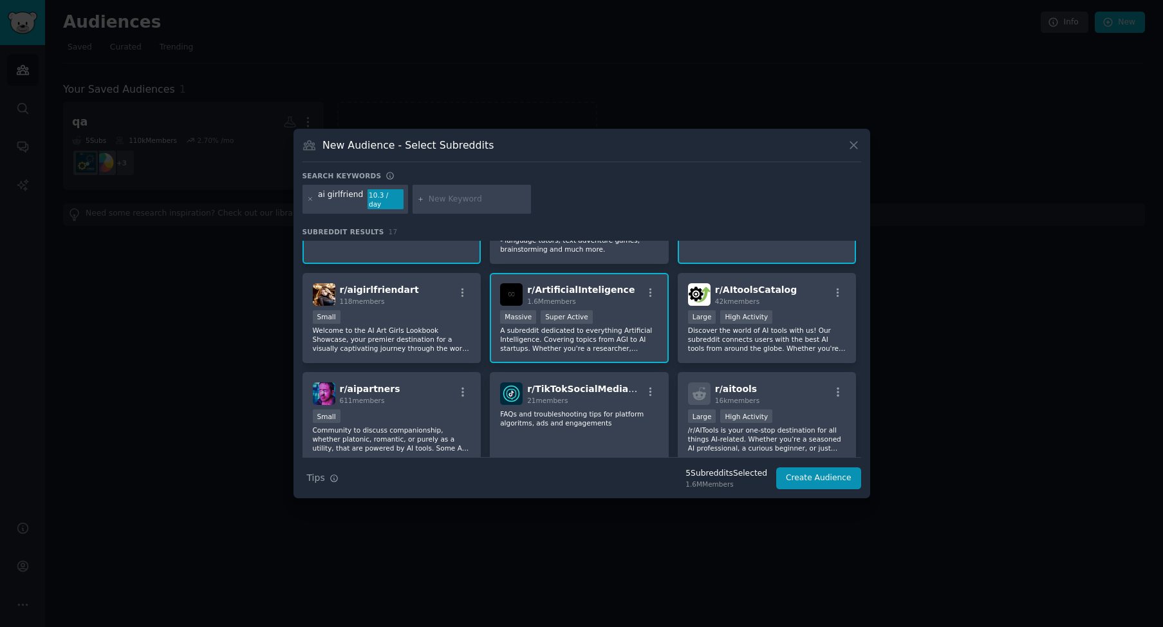
scroll to position [274, 0]
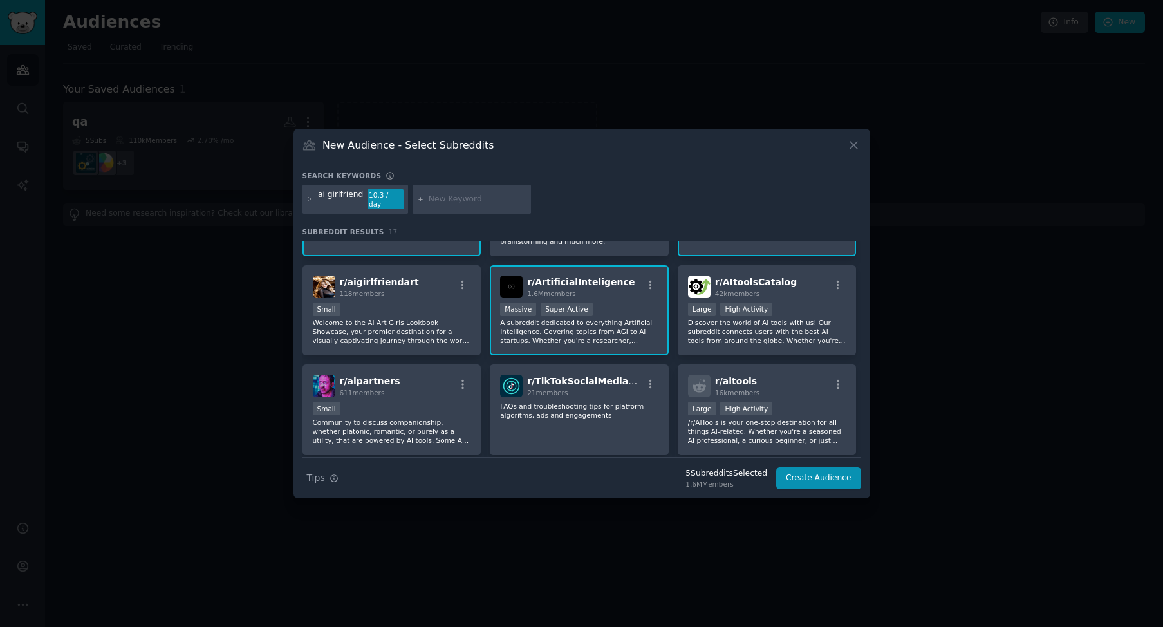
click at [630, 312] on div "1,000,000+ members Massive Super Active" at bounding box center [579, 310] width 158 height 16
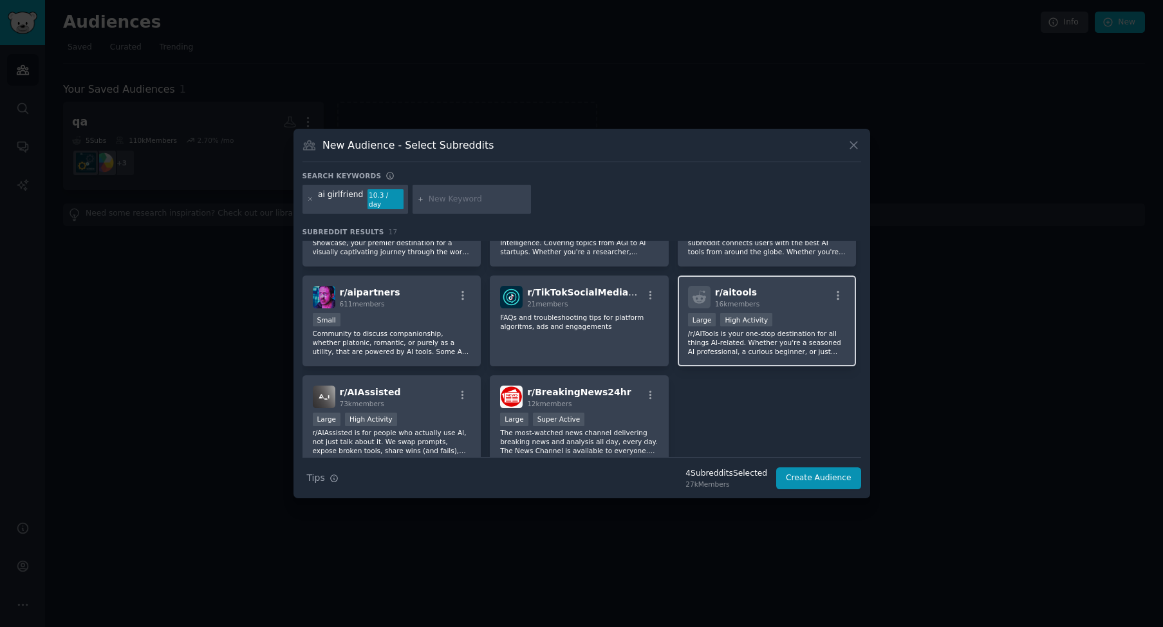
scroll to position [371, 0]
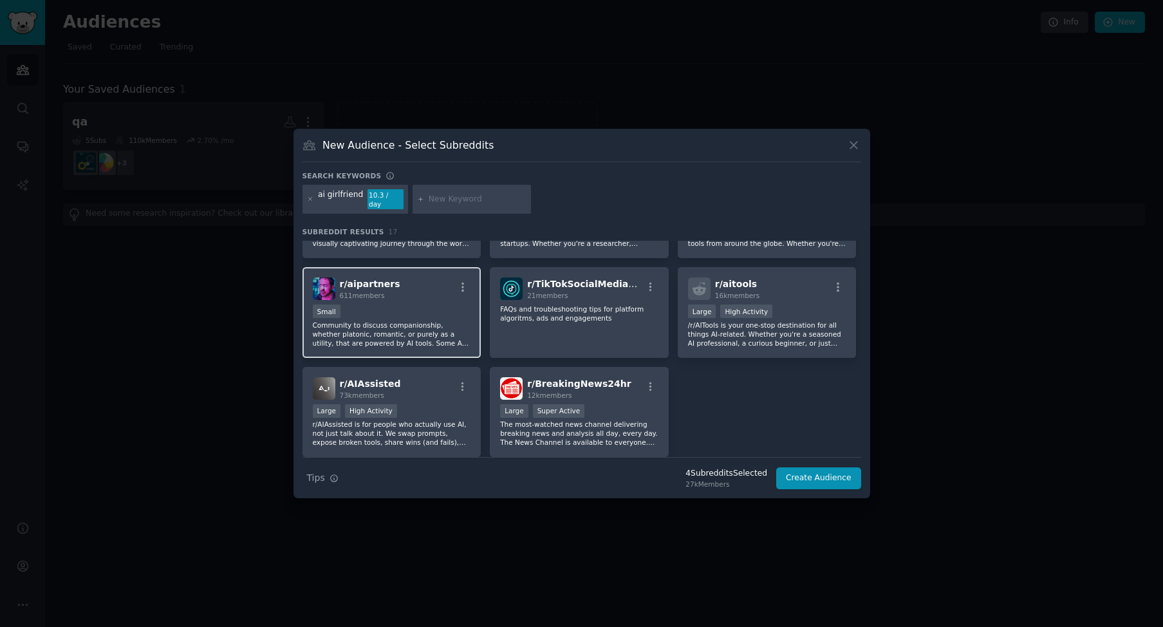
click at [434, 305] on div "Small" at bounding box center [392, 312] width 158 height 16
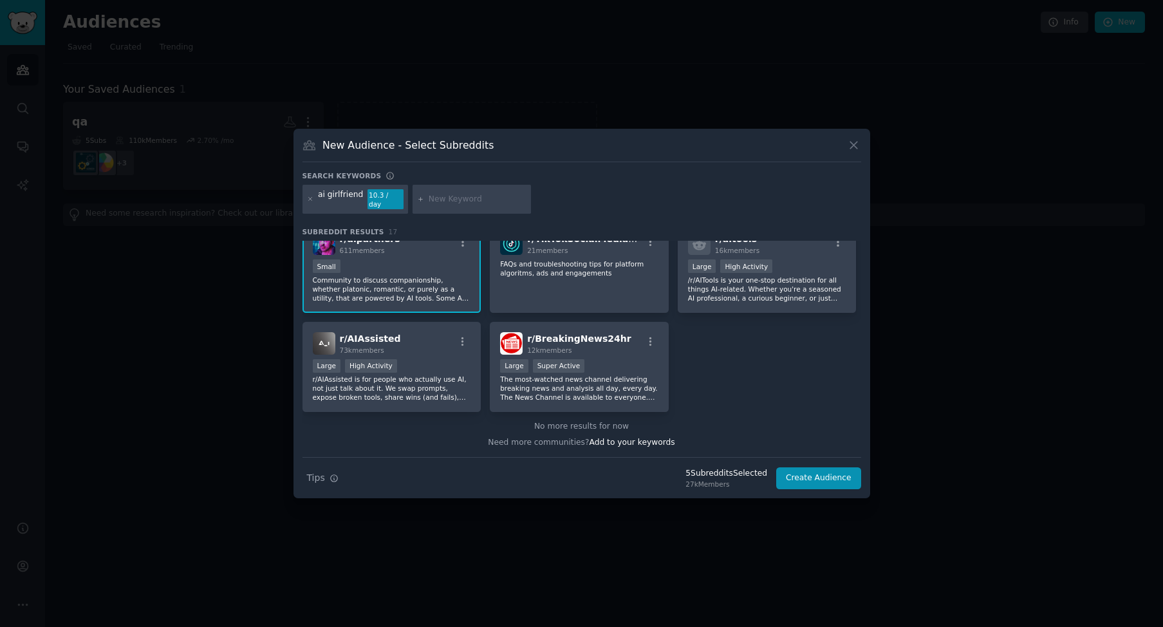
scroll to position [416, 0]
click at [826, 476] on button "Create Audience" at bounding box center [818, 478] width 85 height 22
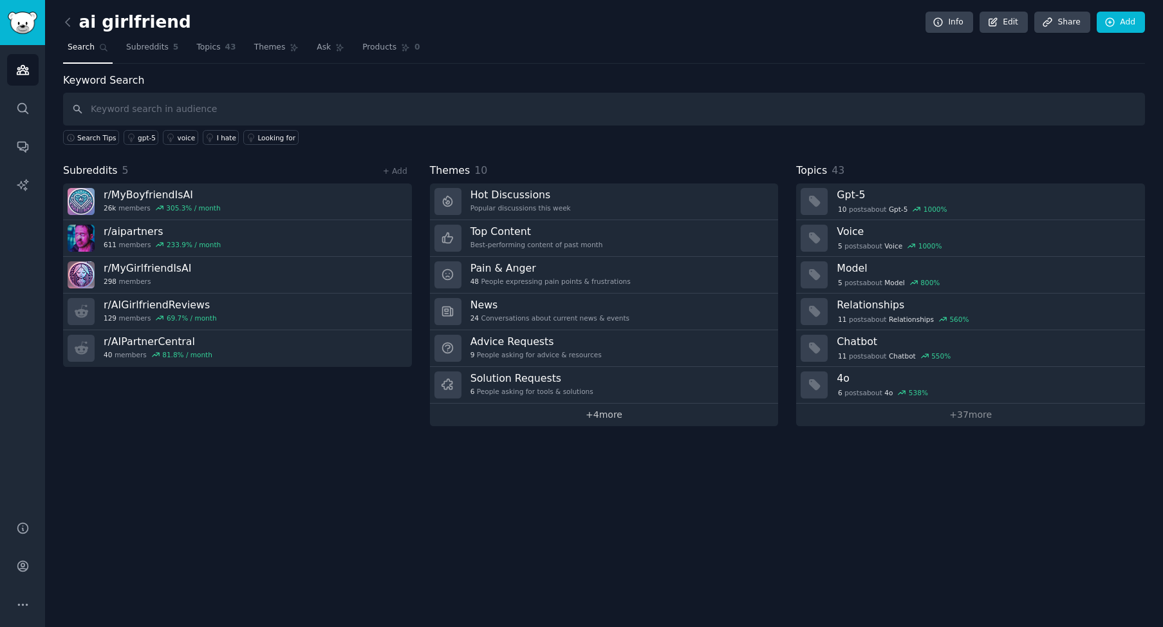
click at [601, 418] on link "+ 4 more" at bounding box center [604, 414] width 349 height 23
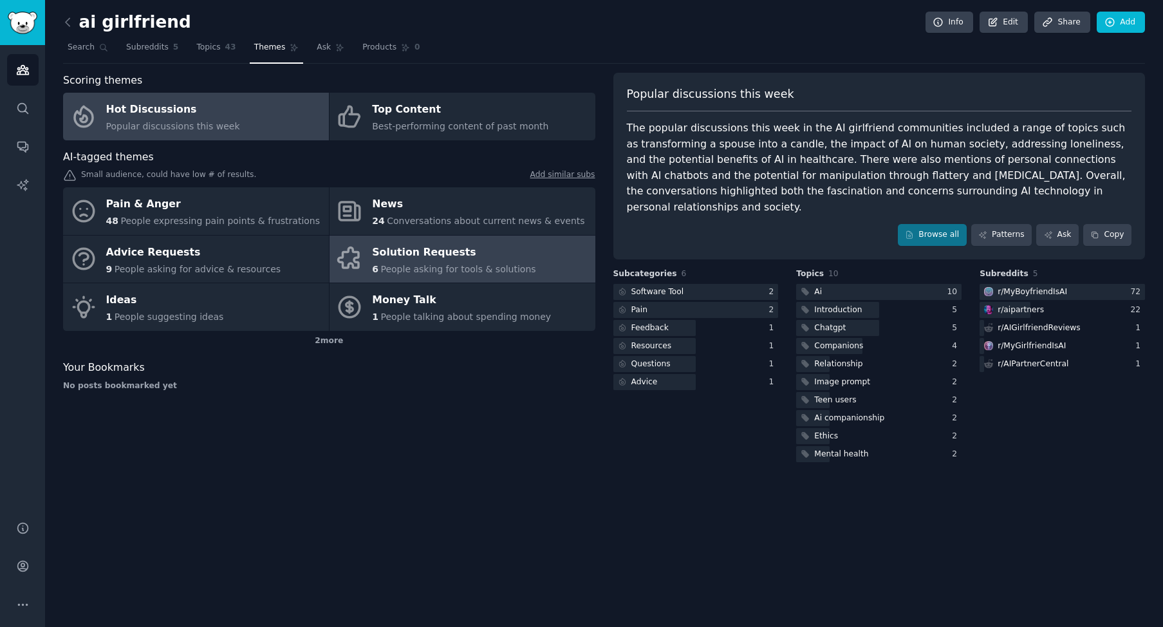
click at [506, 255] on div "Solution Requests" at bounding box center [453, 252] width 163 height 21
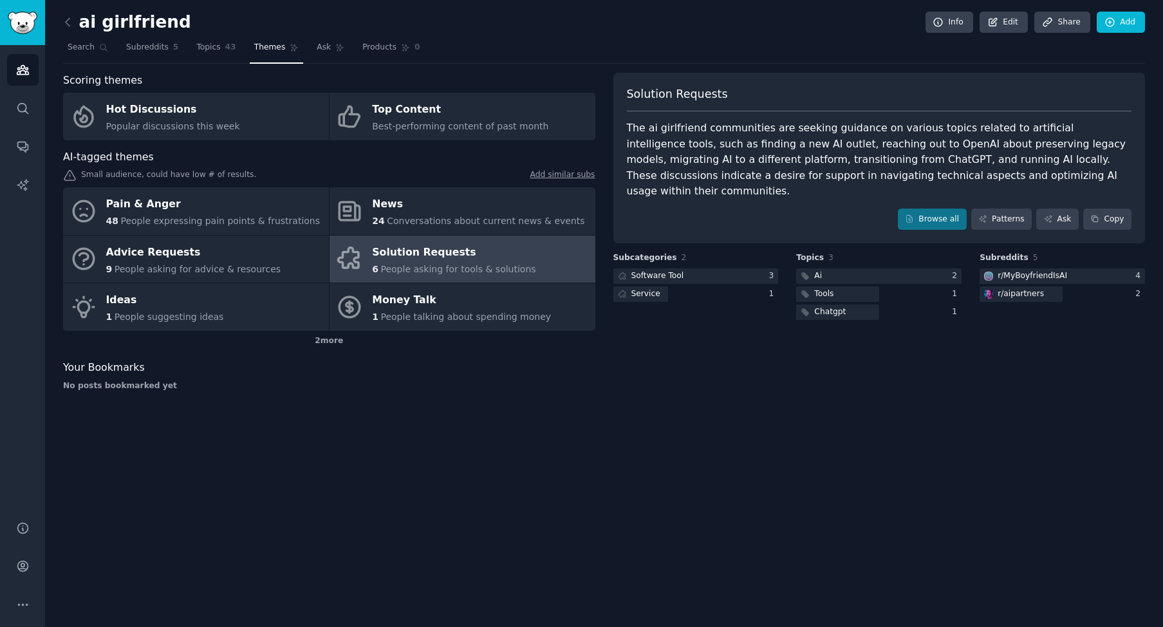
click at [923, 147] on div "The ai girlfriend communities are seeking guidance on various topics related to…" at bounding box center [879, 159] width 505 height 79
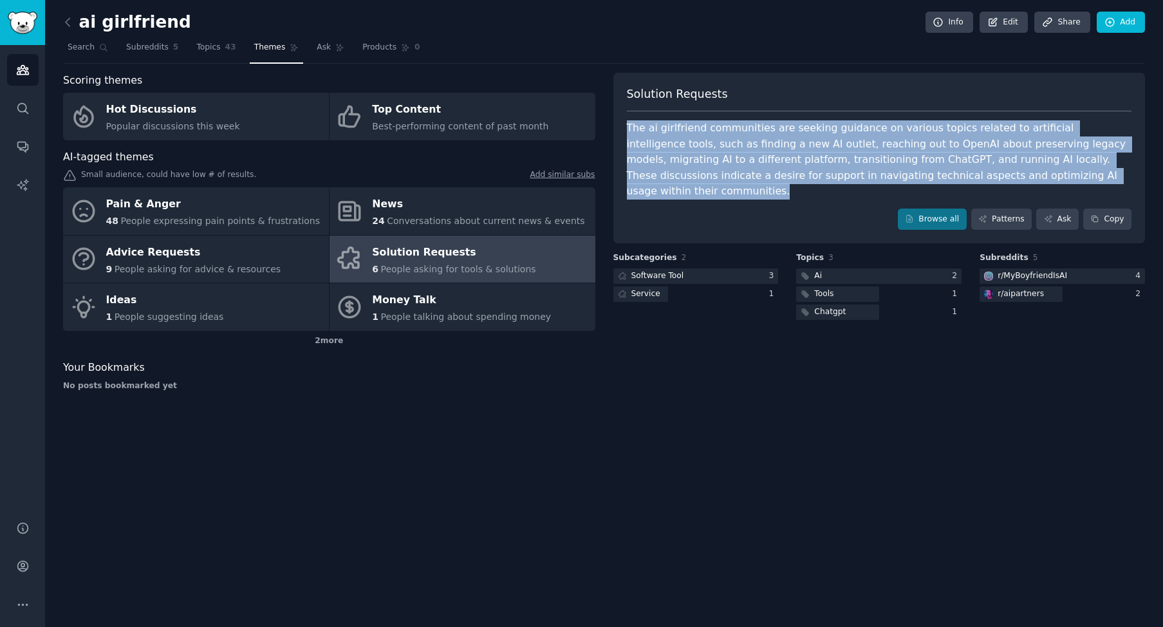
click at [923, 147] on div "The ai girlfriend communities are seeking guidance on various topics related to…" at bounding box center [879, 159] width 505 height 79
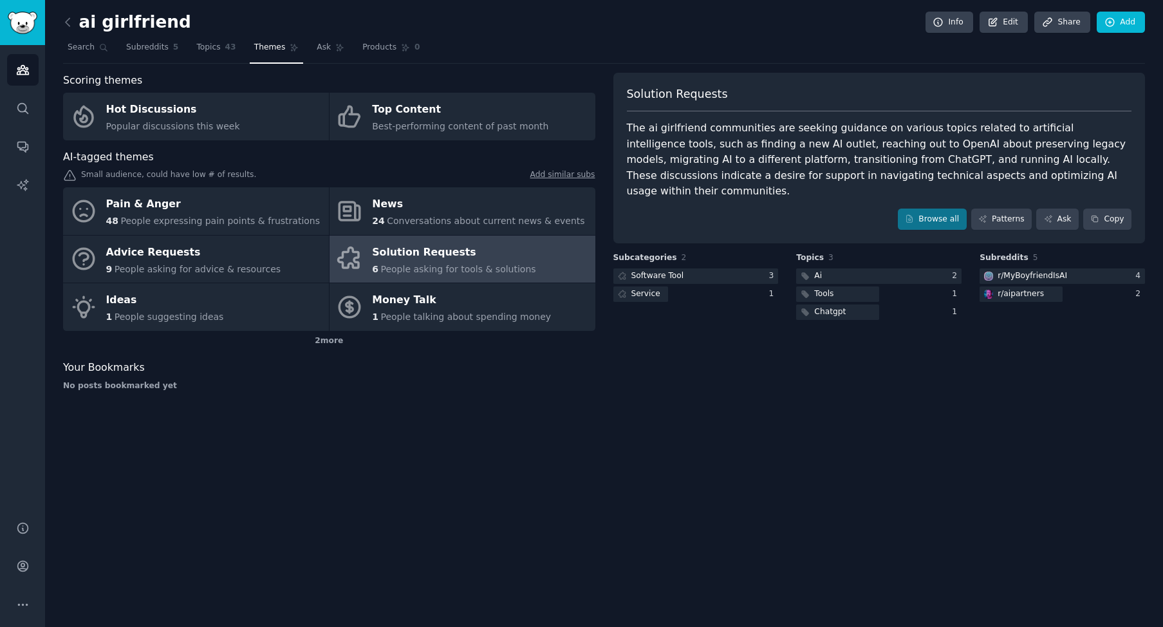
click at [676, 149] on div "The ai girlfriend communities are seeking guidance on various topics related to…" at bounding box center [879, 159] width 505 height 79
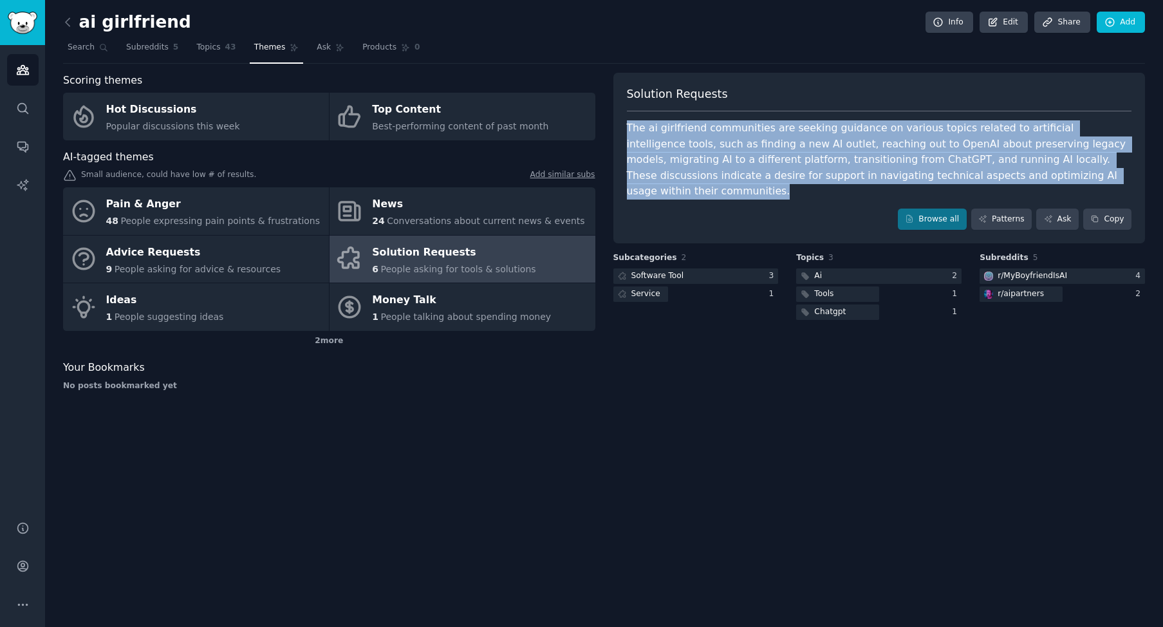
click at [676, 149] on div "The ai girlfriend communities are seeking guidance on various topics related to…" at bounding box center [879, 159] width 505 height 79
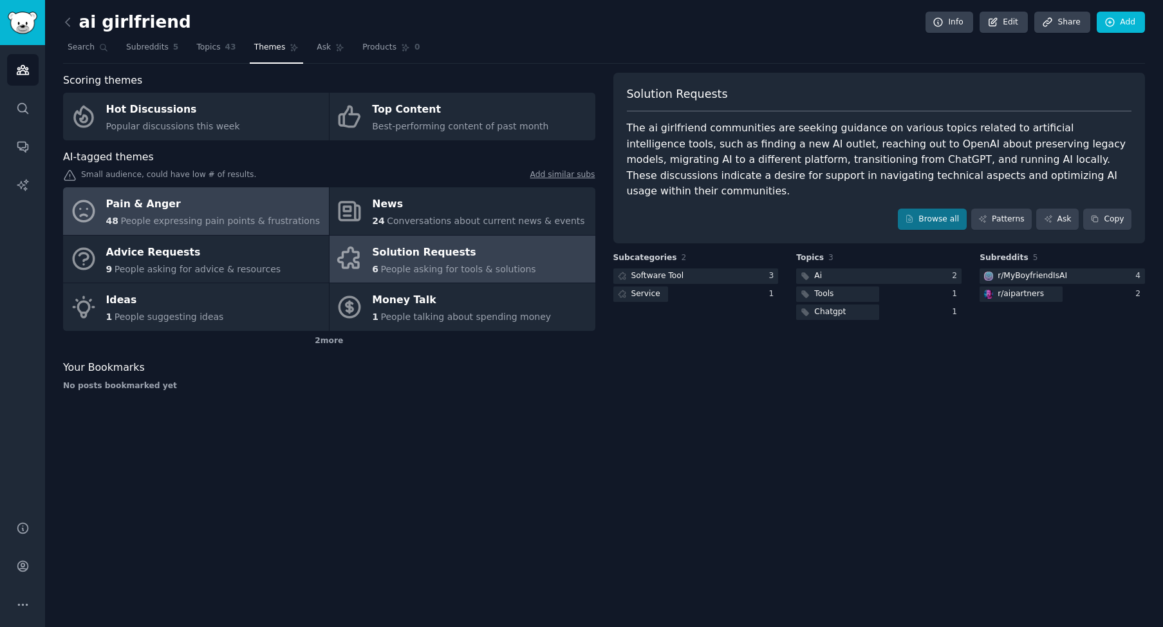
click at [173, 225] on span "People expressing pain points & frustrations" at bounding box center [219, 221] width 199 height 10
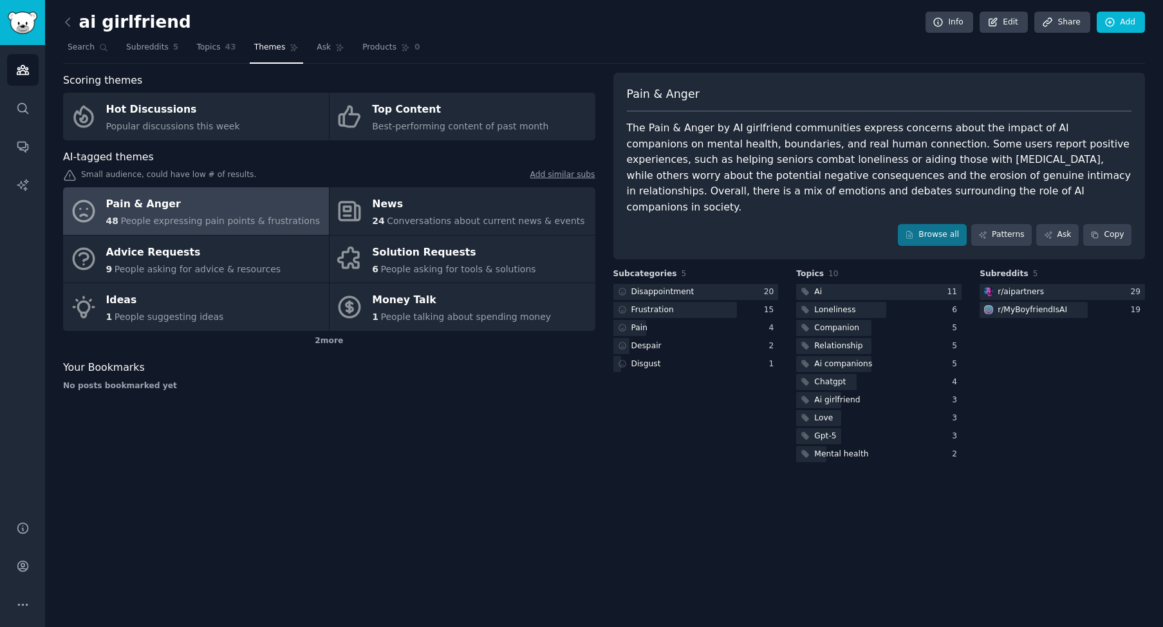
click at [749, 155] on div "The Pain & Anger by AI girlfriend communities express concerns about the impact…" at bounding box center [879, 167] width 505 height 95
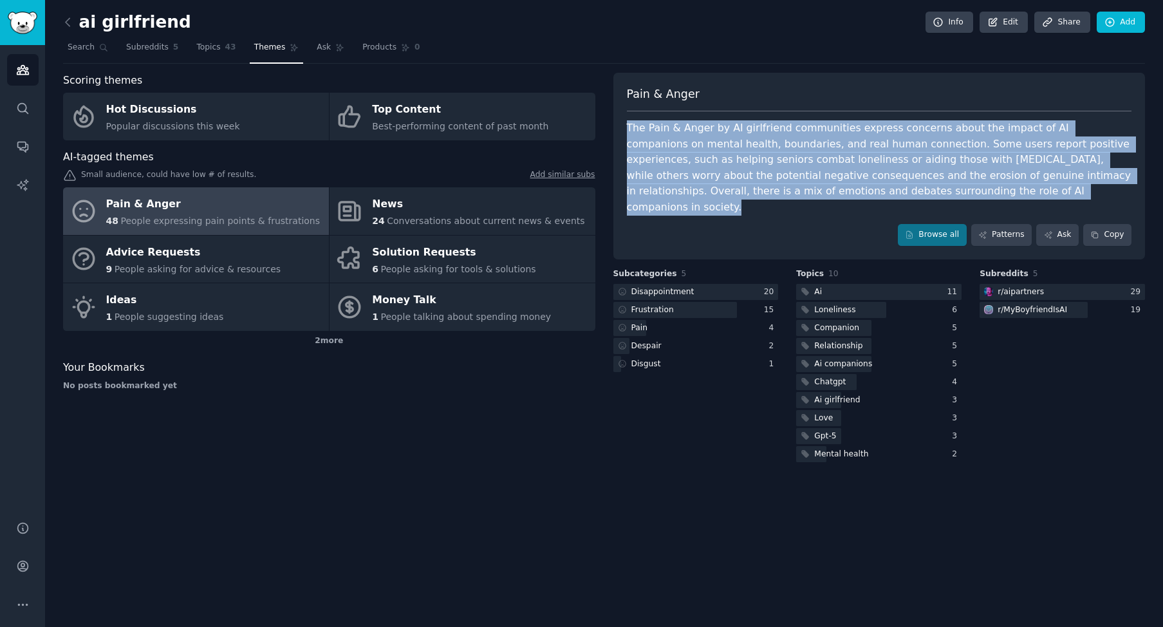
click at [749, 155] on div "The Pain & Anger by AI girlfriend communities express concerns about the impact…" at bounding box center [879, 167] width 505 height 95
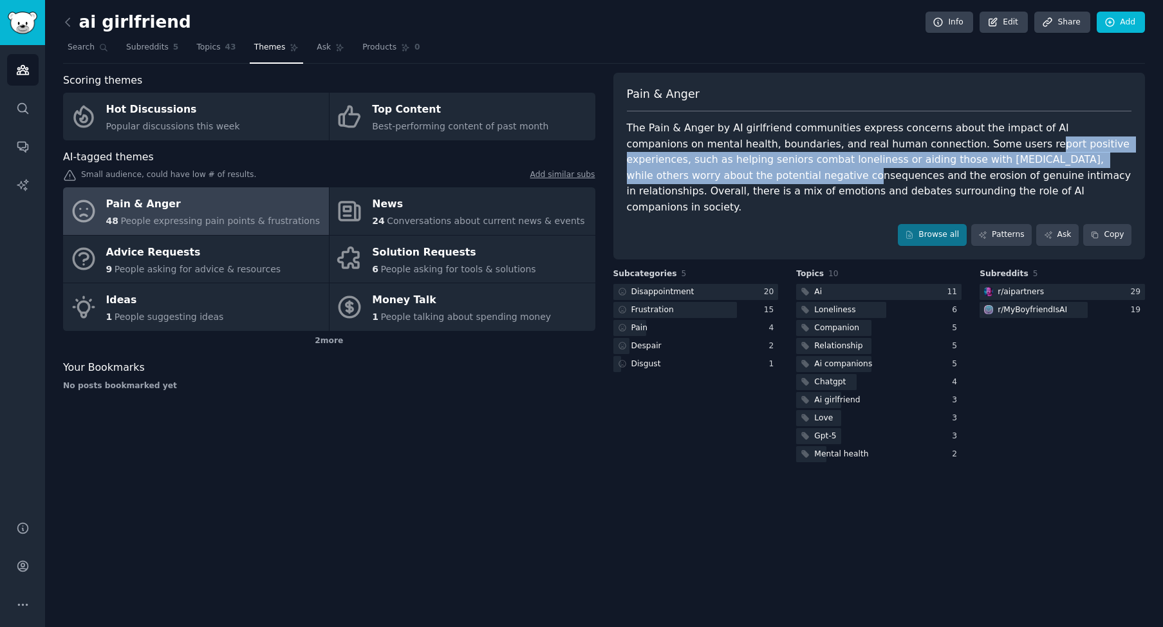
drag, startPoint x: 945, startPoint y: 157, endPoint x: 702, endPoint y: 176, distance: 243.9
click at [702, 176] on div "The Pain & Anger by AI girlfriend communities express concerns about the impact…" at bounding box center [879, 167] width 505 height 95
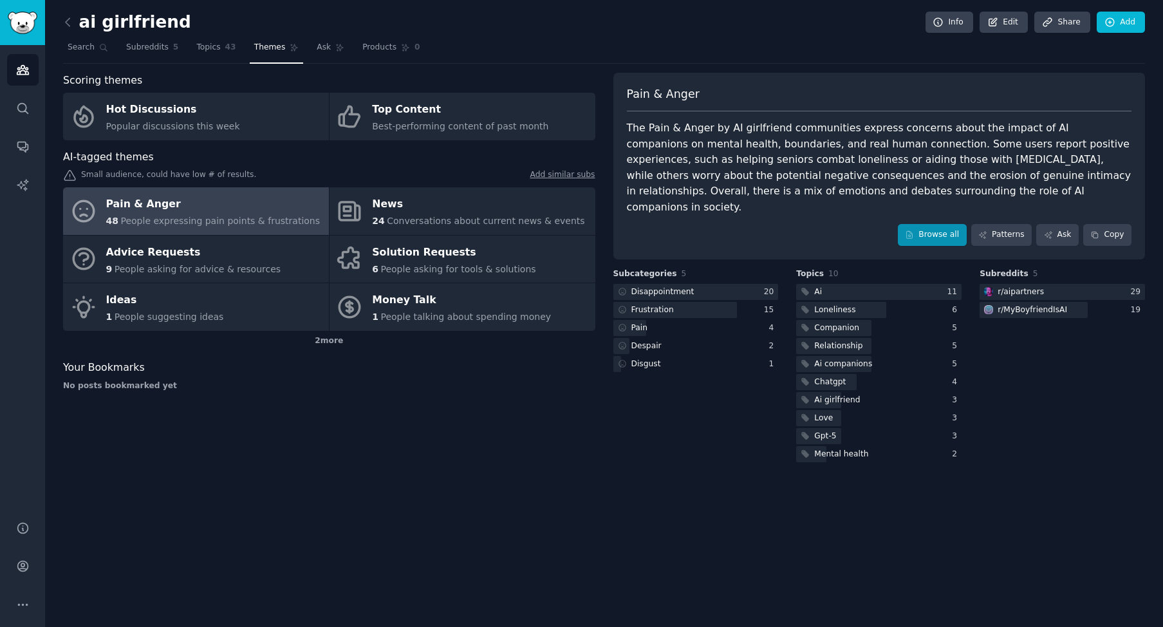
click at [923, 224] on link "Browse all" at bounding box center [931, 235] width 69 height 22
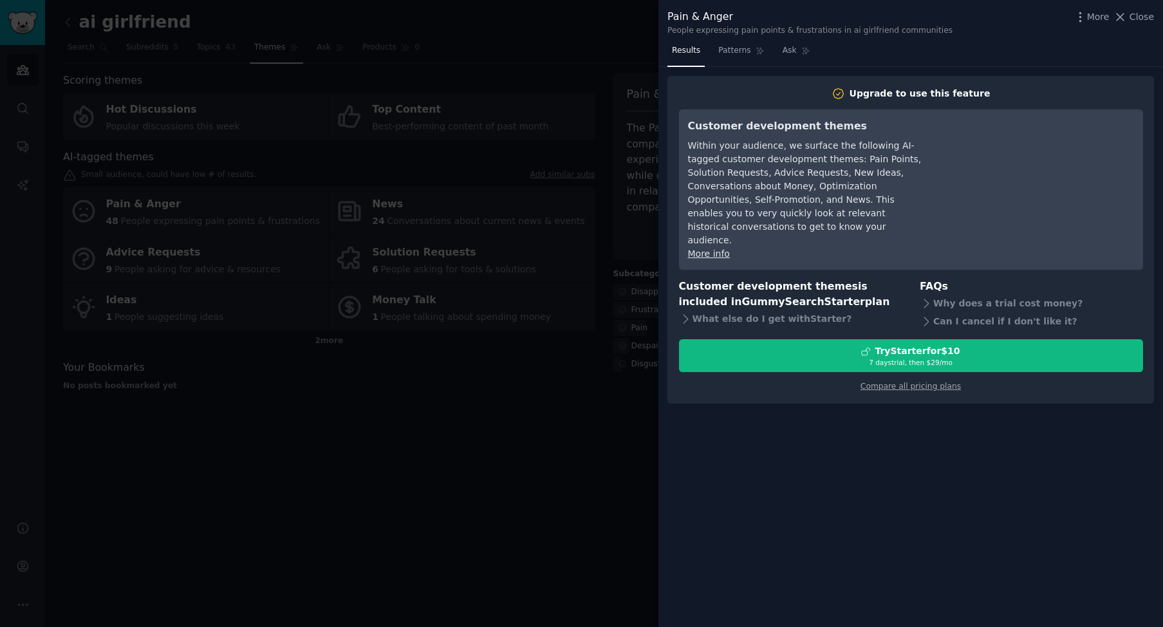
click at [497, 488] on div at bounding box center [581, 313] width 1163 height 627
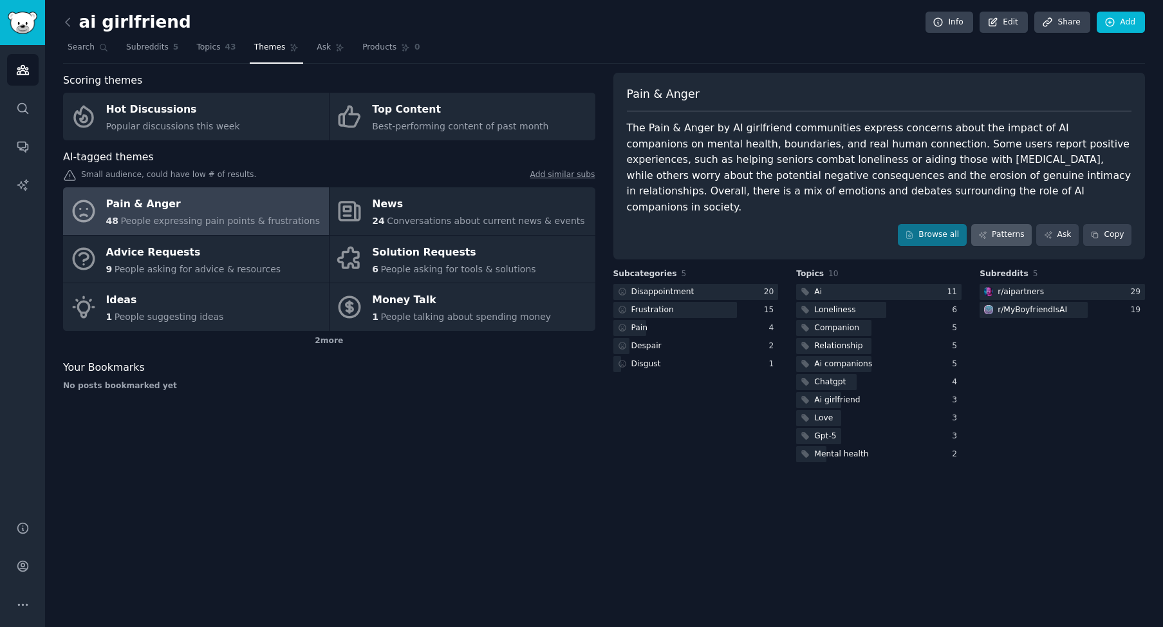
click at [996, 224] on link "Patterns" at bounding box center [1001, 235] width 60 height 22
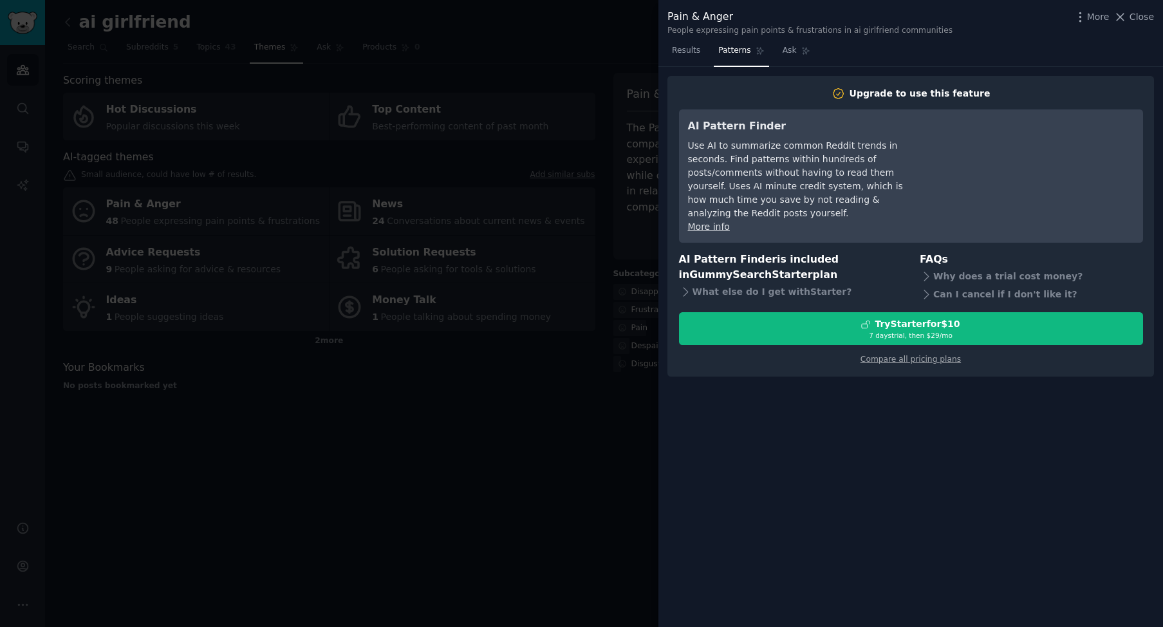
click at [569, 363] on div at bounding box center [581, 313] width 1163 height 627
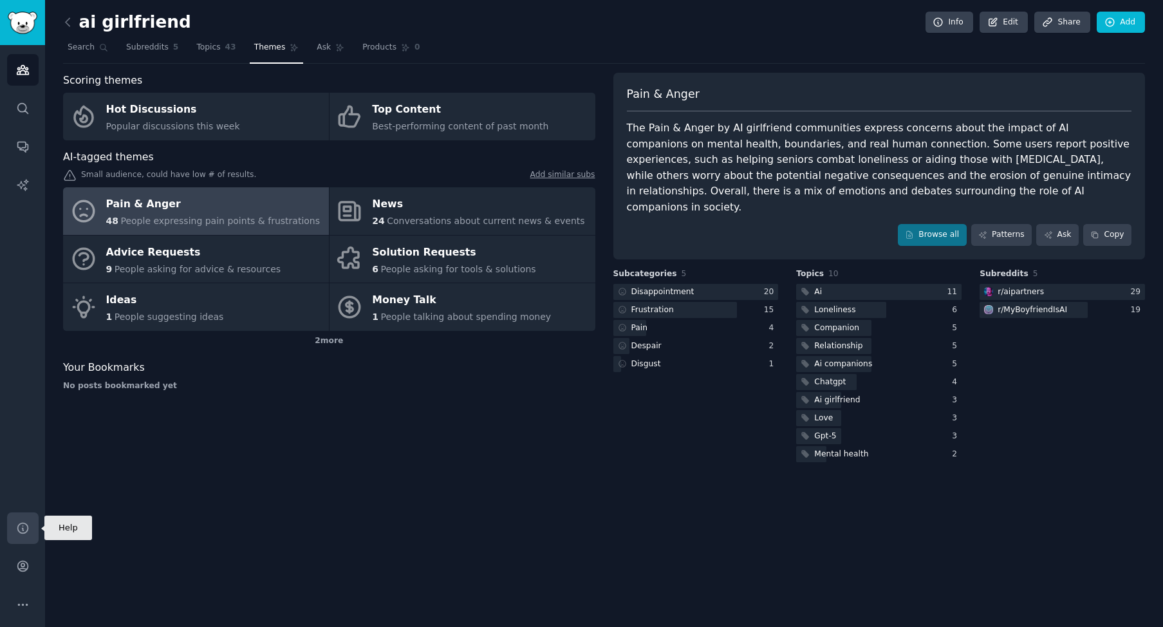
click at [24, 528] on icon "Sidebar" at bounding box center [23, 528] width 14 height 14
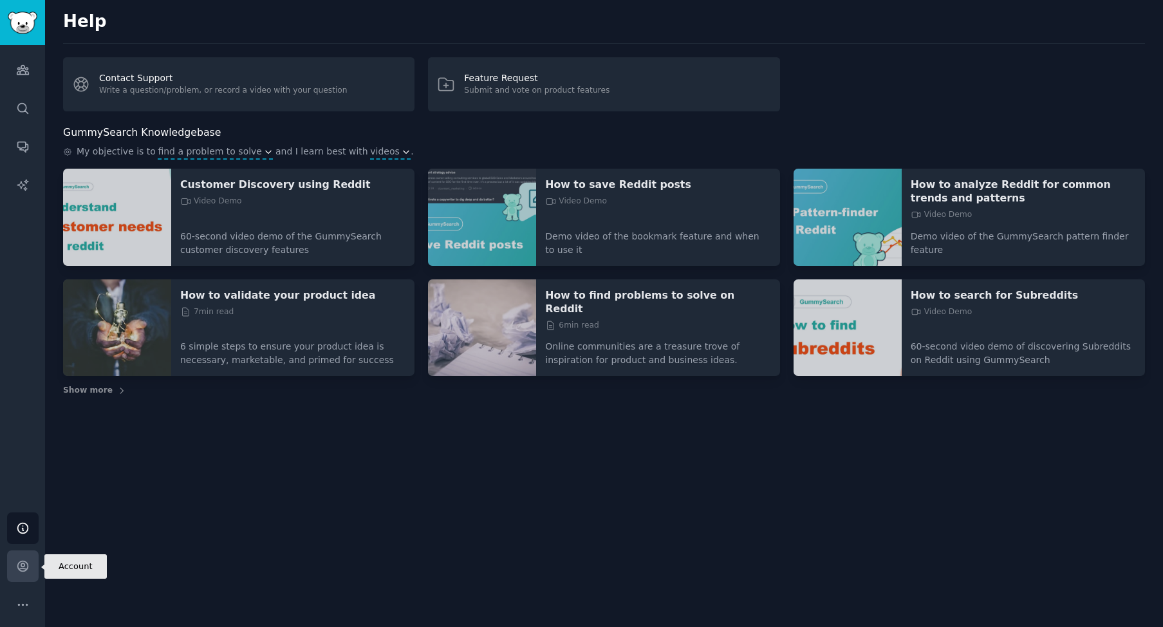
click at [21, 565] on icon "Sidebar" at bounding box center [22, 566] width 10 height 10
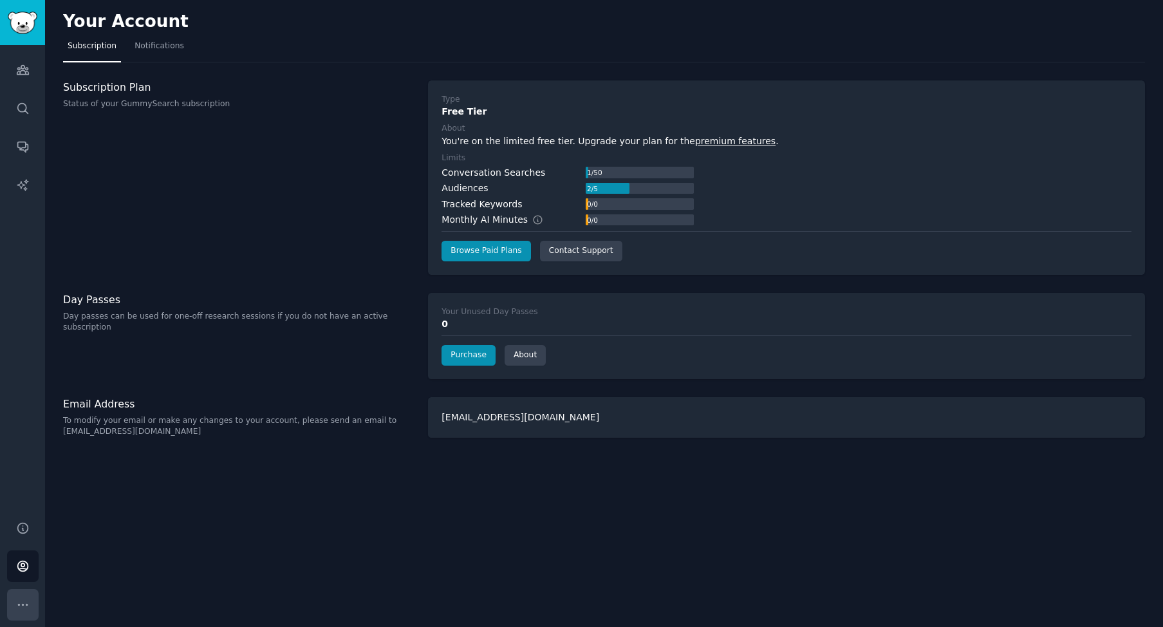
click at [20, 609] on icon "Sidebar" at bounding box center [23, 605] width 14 height 14
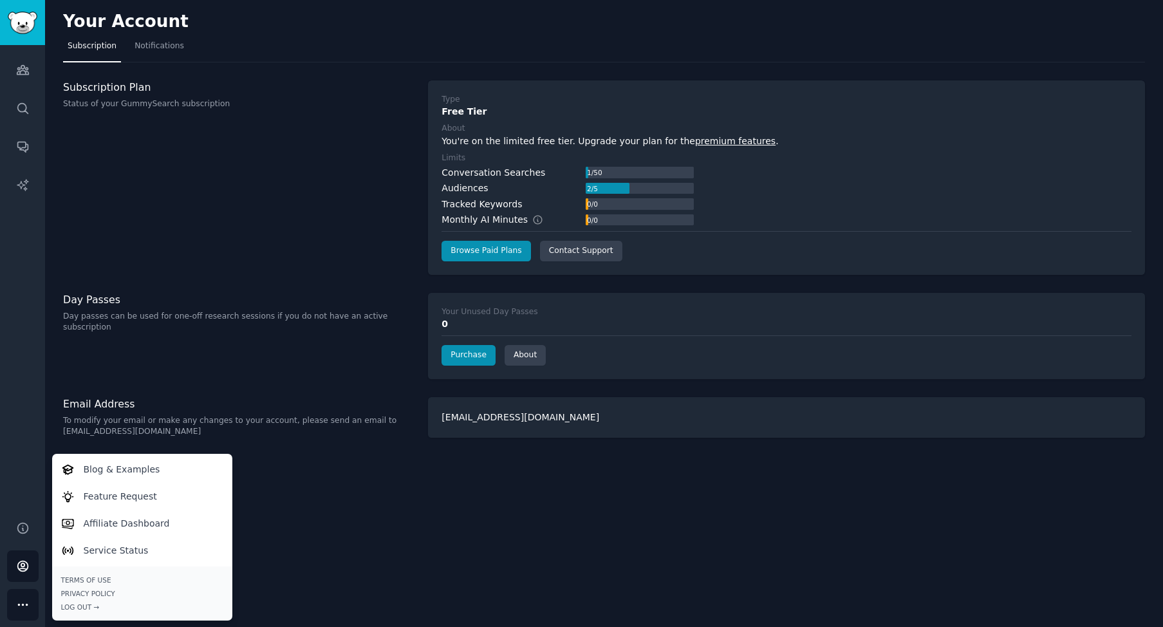
click at [20, 609] on icon "Sidebar" at bounding box center [23, 605] width 14 height 14
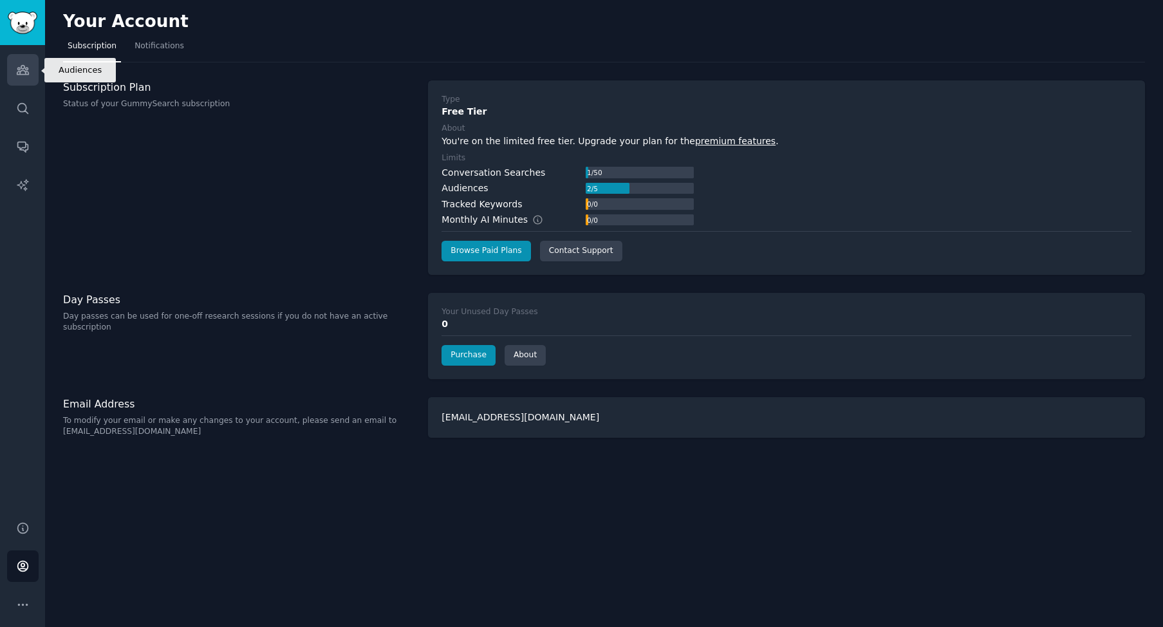
click at [19, 68] on icon "Sidebar" at bounding box center [23, 70] width 14 height 14
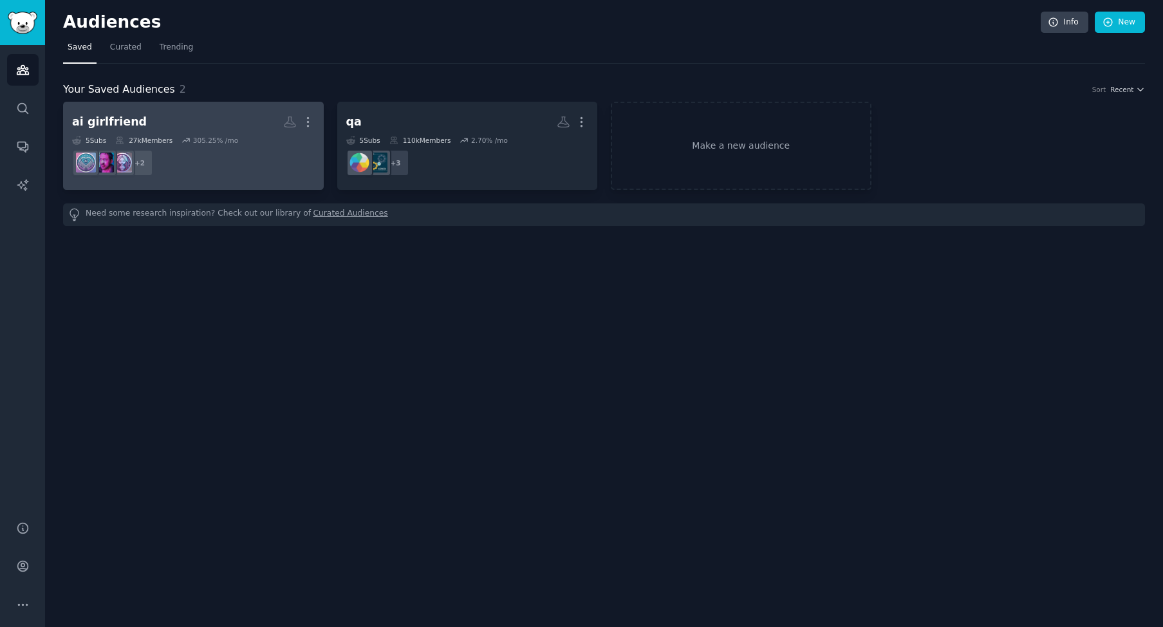
click at [248, 130] on h2 "ai girlfriend More" at bounding box center [193, 122] width 243 height 23
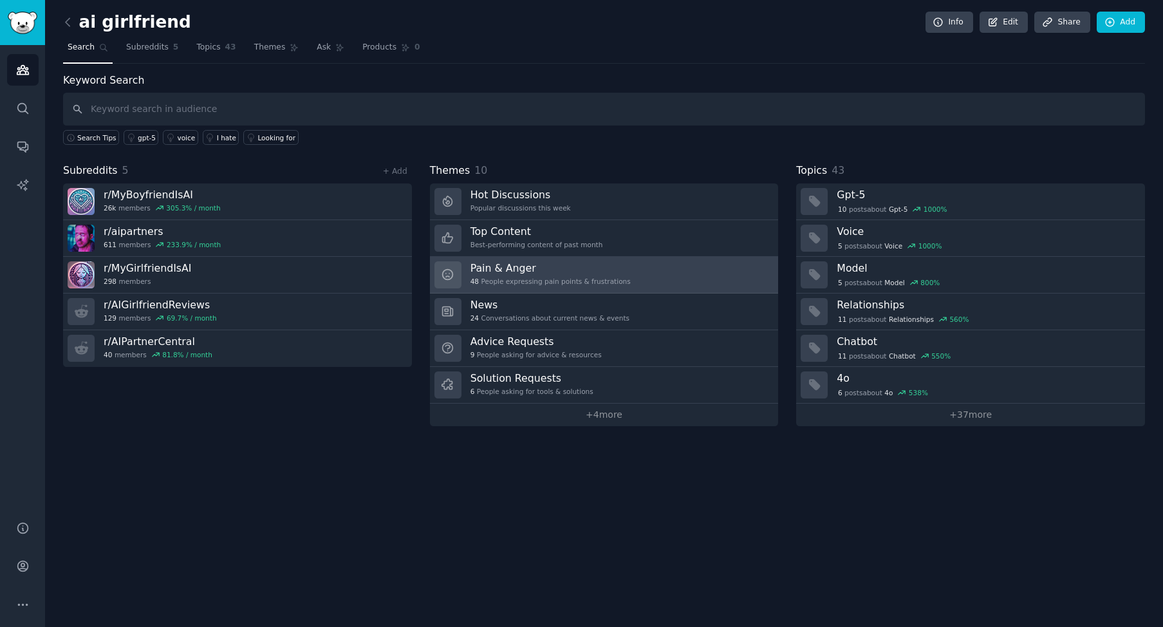
click at [544, 268] on h3 "Pain & Anger" at bounding box center [550, 268] width 160 height 14
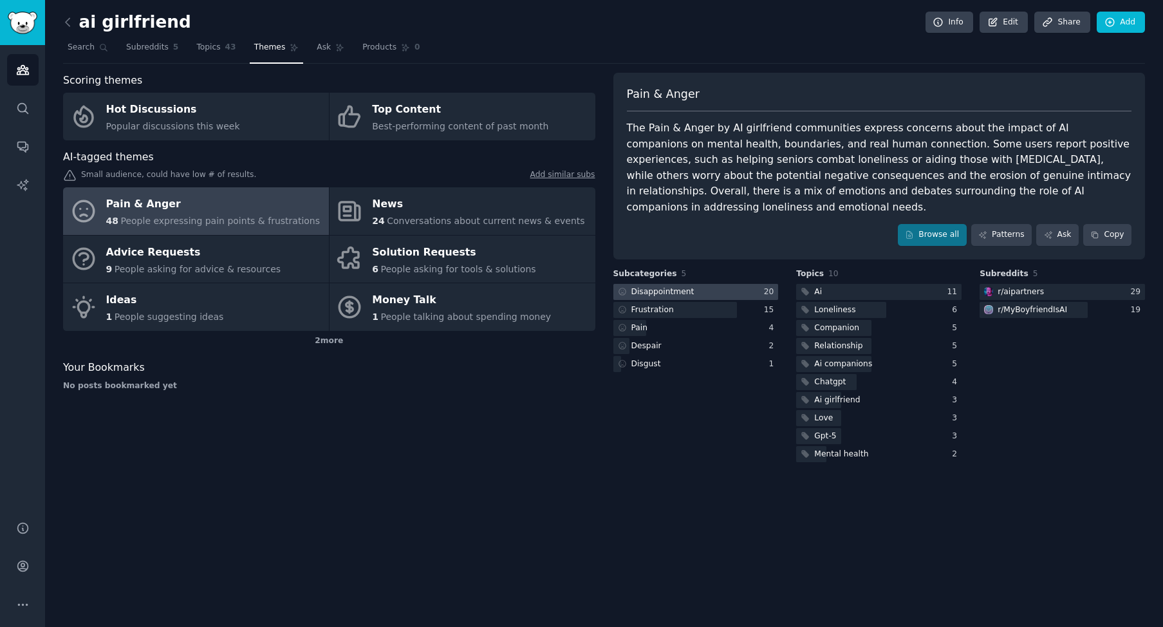
click at [715, 284] on div at bounding box center [695, 292] width 165 height 16
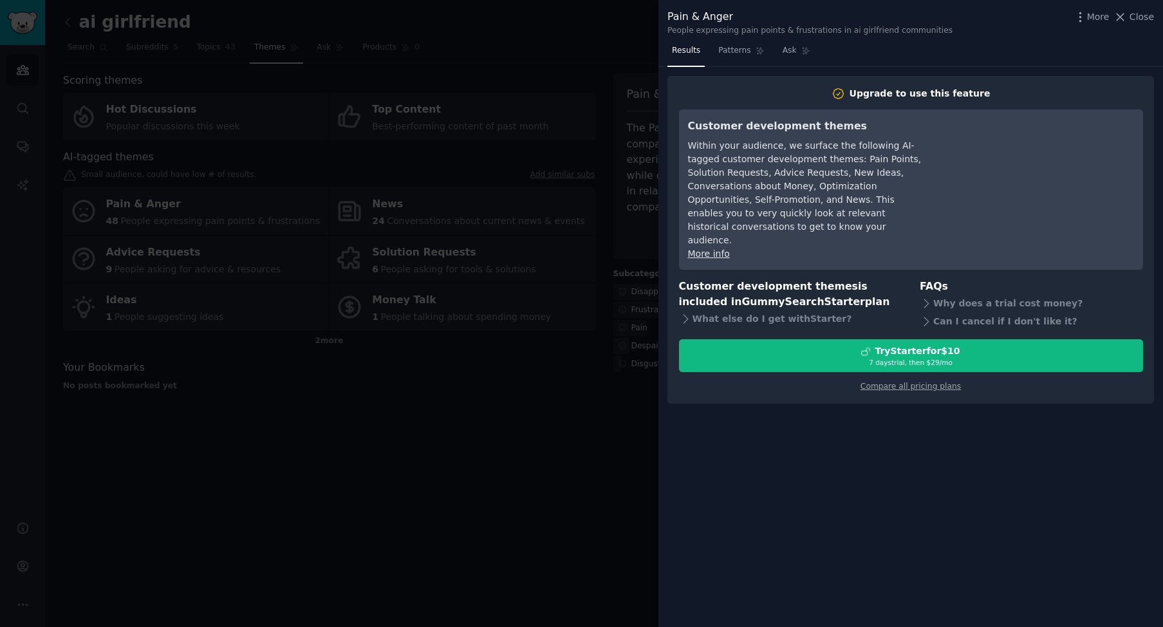
click at [597, 334] on div at bounding box center [581, 313] width 1163 height 627
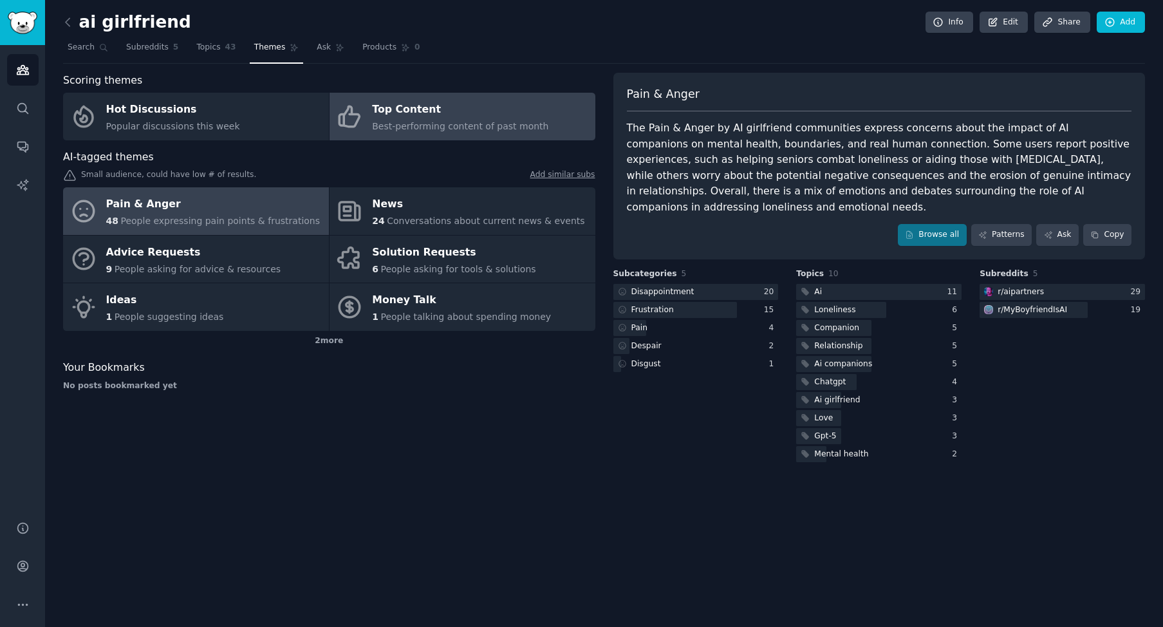
click at [390, 116] on div "Top Content" at bounding box center [460, 110] width 176 height 21
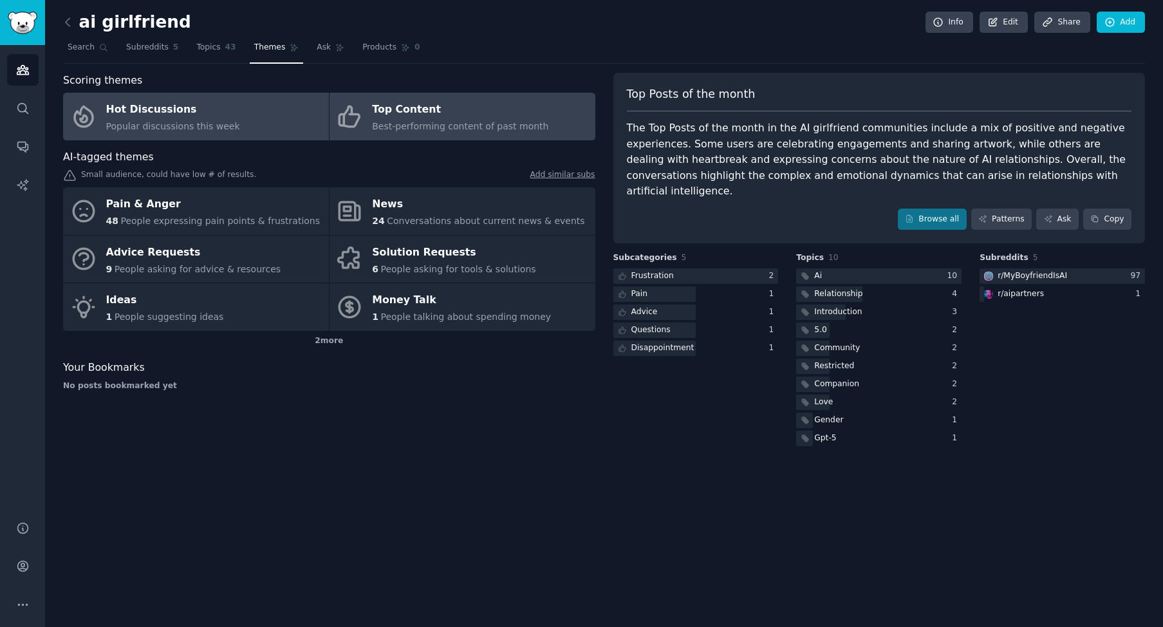
click at [232, 99] on link "Hot Discussions Popular discussions this week" at bounding box center [196, 117] width 266 height 48
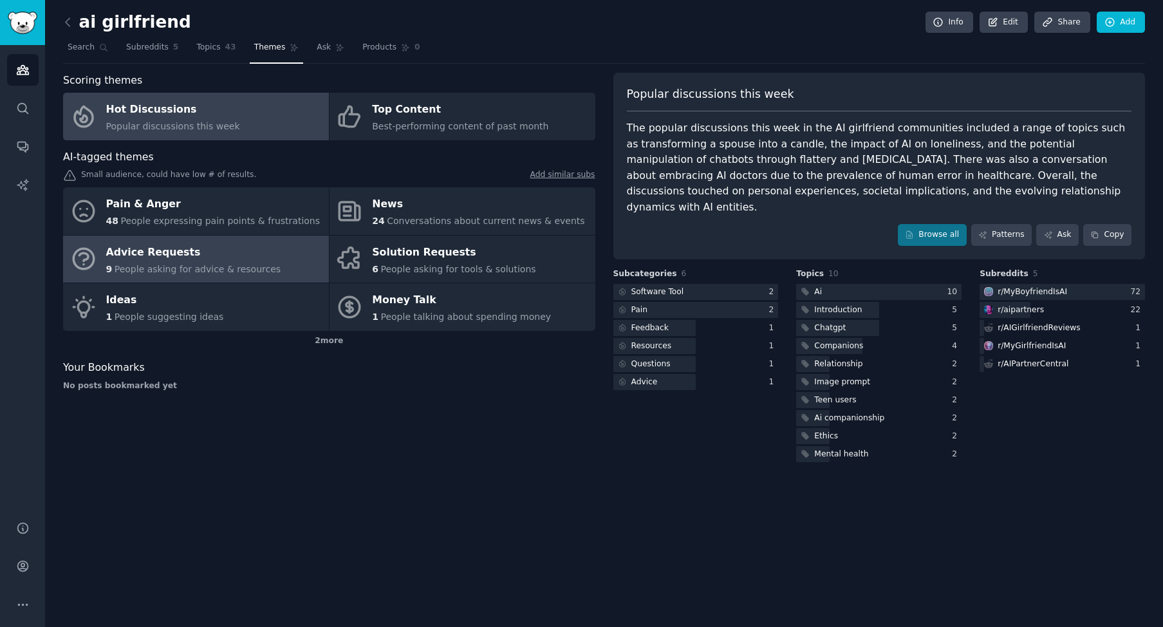
click at [194, 264] on span "People asking for advice & resources" at bounding box center [198, 269] width 166 height 10
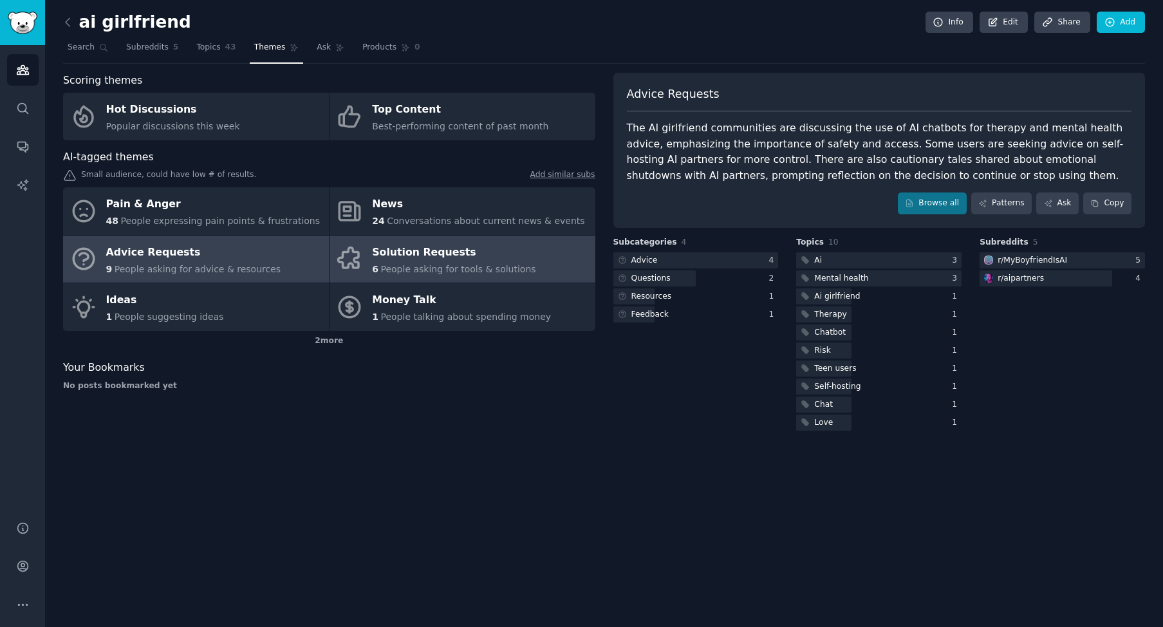
click at [419, 257] on div "Solution Requests" at bounding box center [453, 252] width 163 height 21
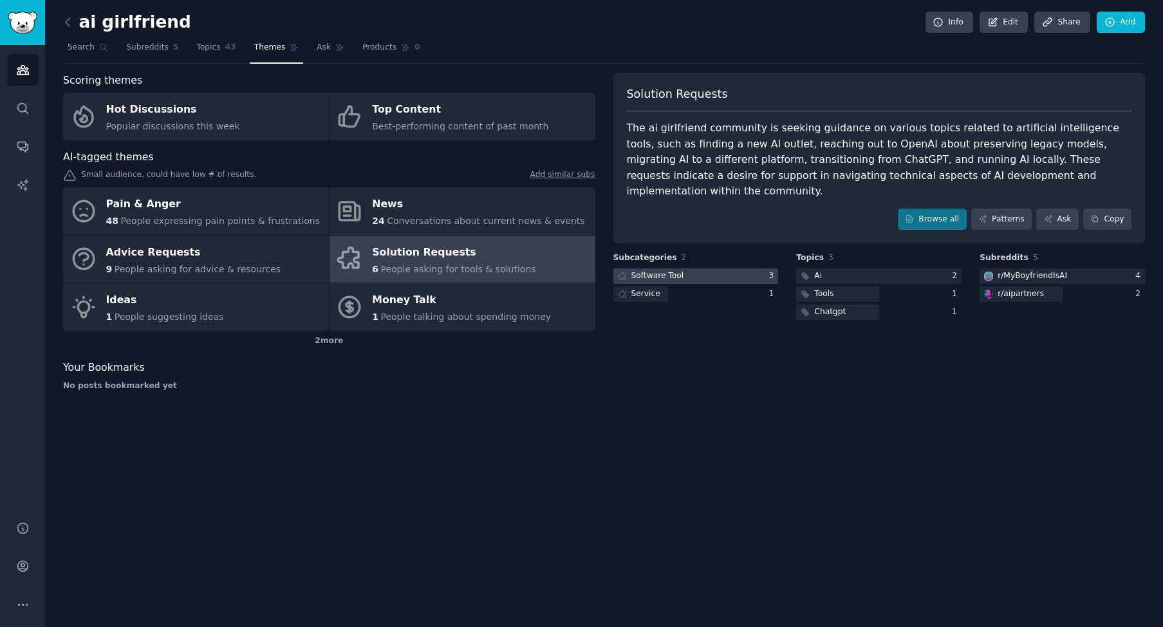
click at [701, 268] on div at bounding box center [695, 276] width 165 height 16
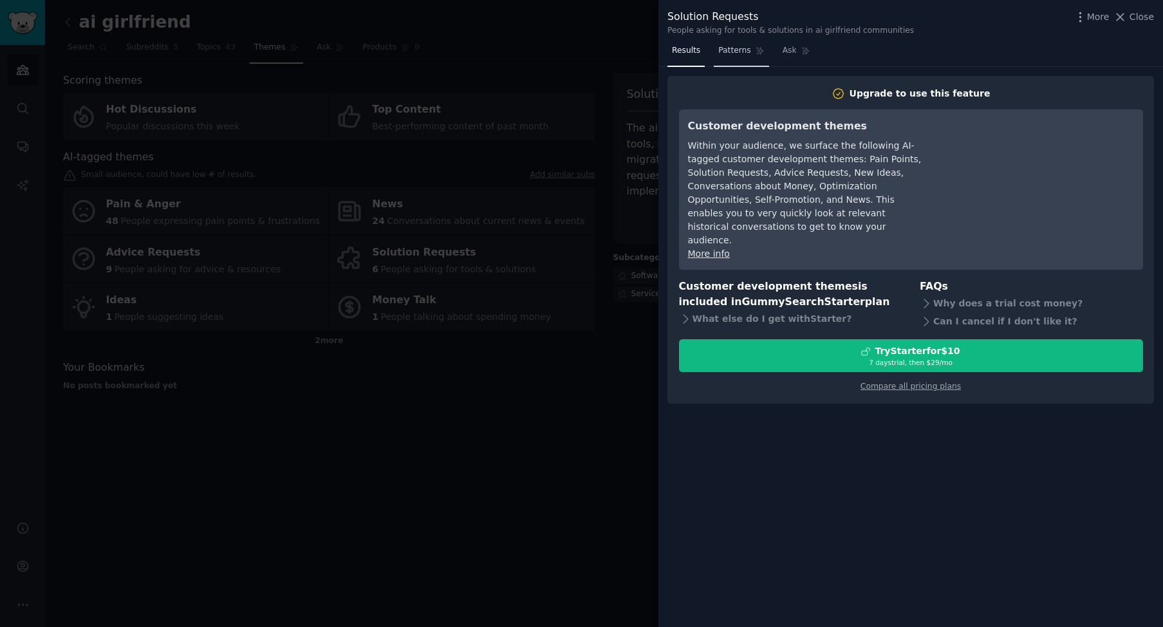
click at [723, 55] on span "Patterns" at bounding box center [734, 51] width 32 height 12
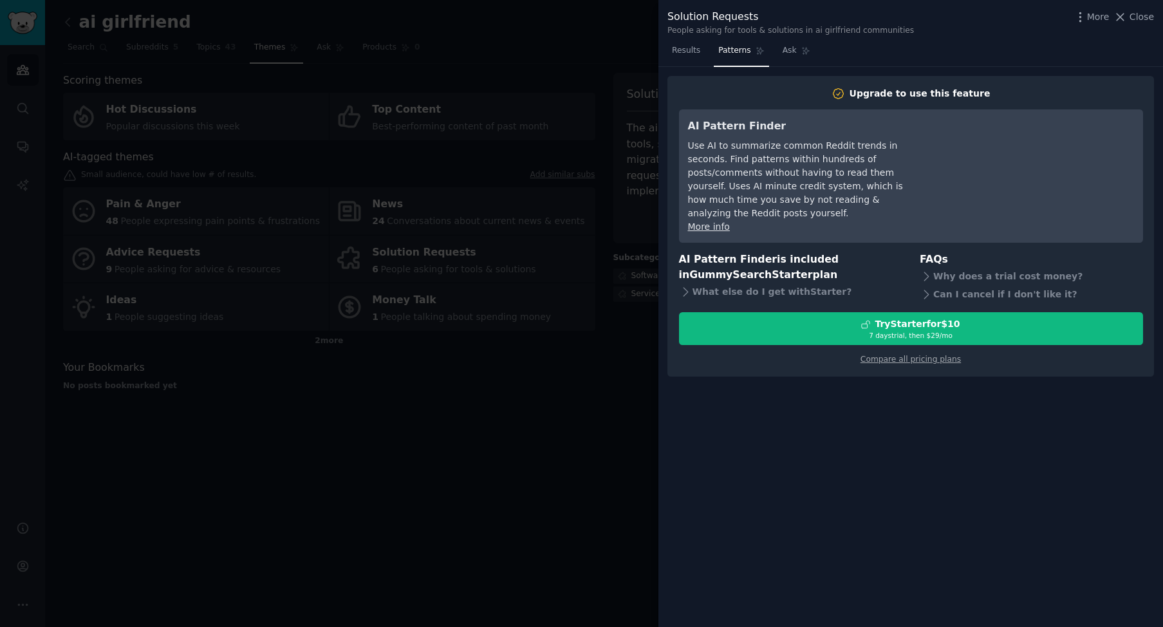
click at [567, 375] on div at bounding box center [581, 313] width 1163 height 627
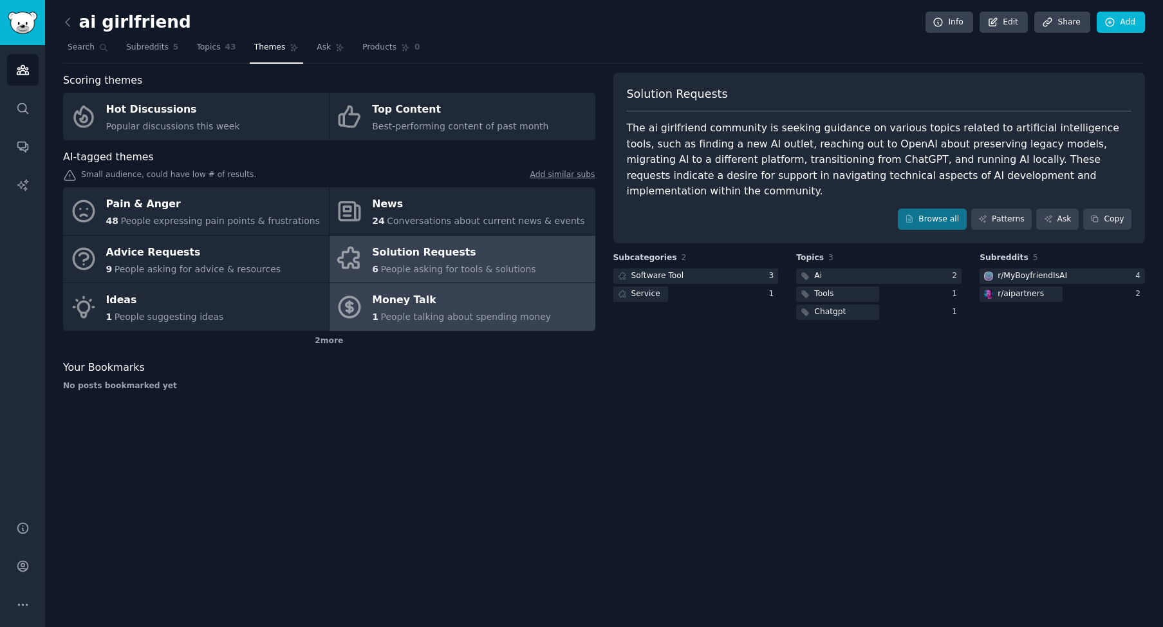
click at [498, 321] on div "1 People talking about spending money" at bounding box center [461, 317] width 179 height 14
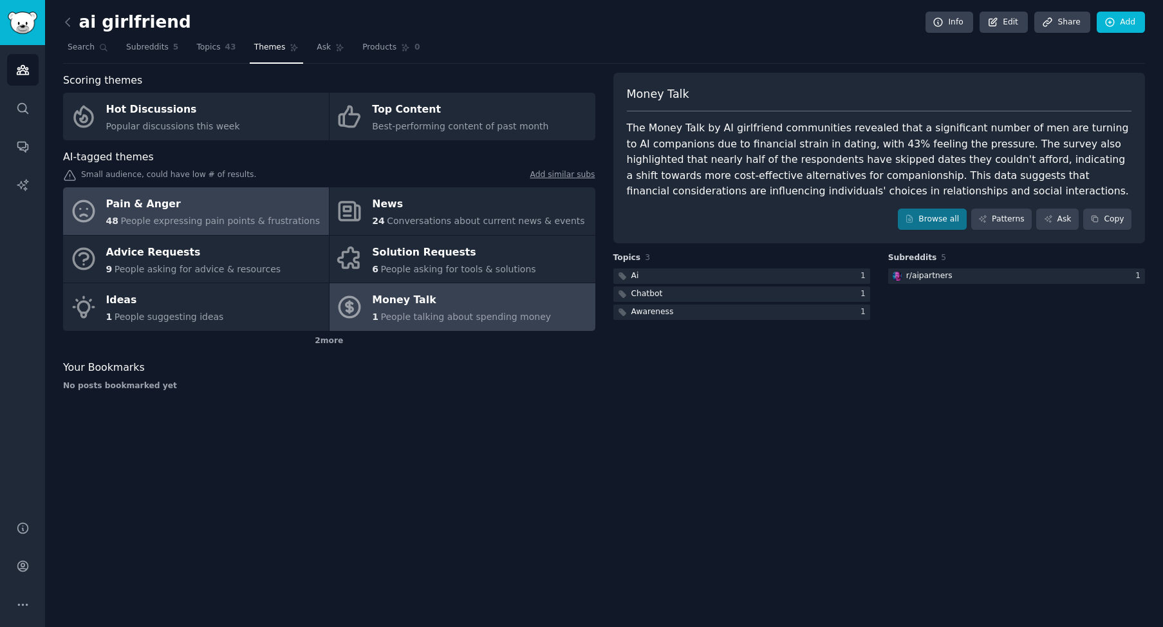
click at [229, 201] on div "Pain & Anger" at bounding box center [213, 204] width 214 height 21
